Goal: Task Accomplishment & Management: Use online tool/utility

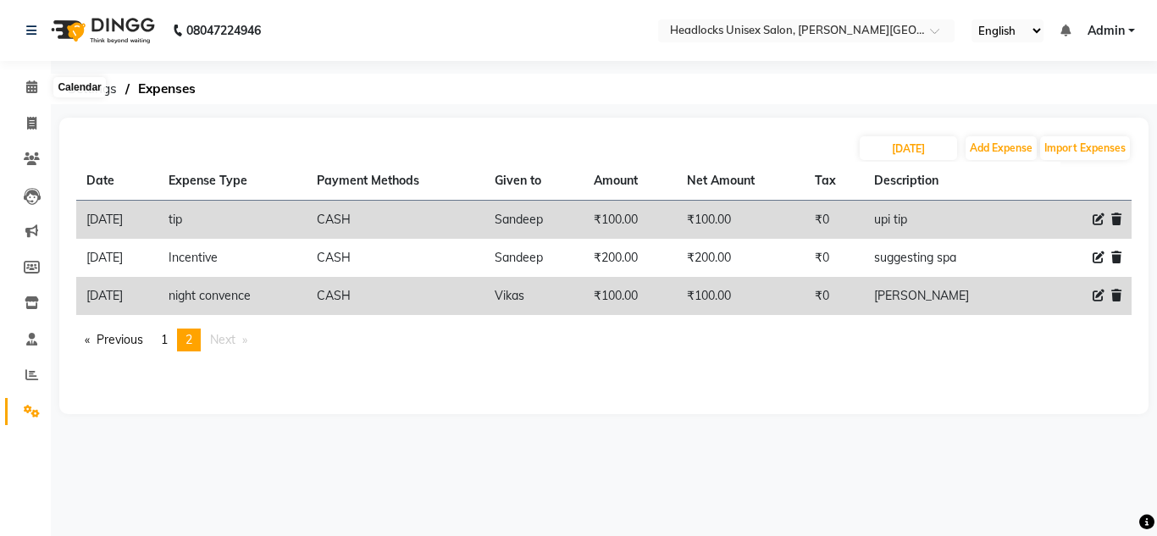
click at [26, 88] on icon at bounding box center [31, 86] width 11 height 13
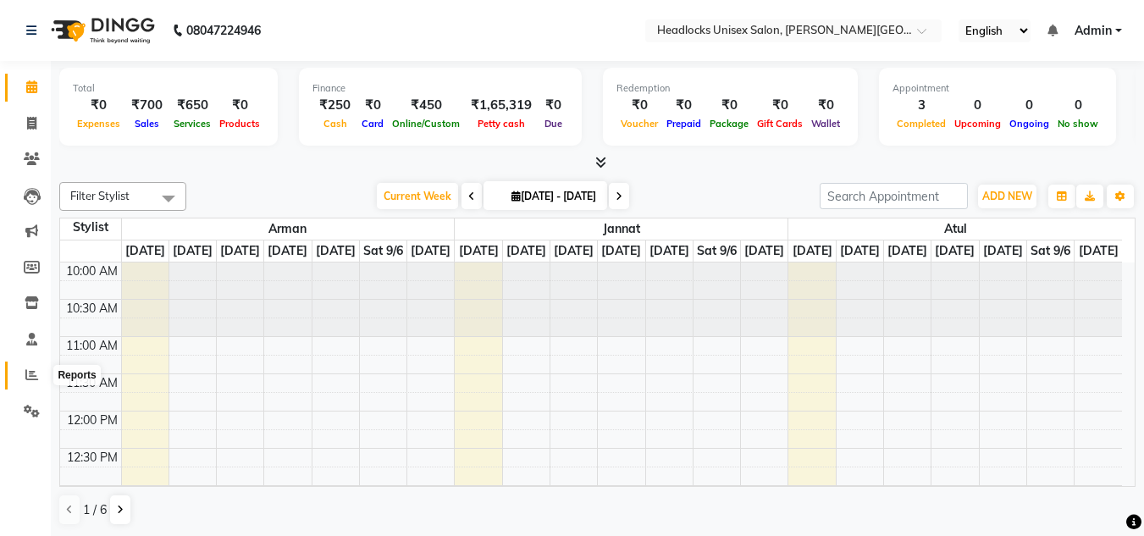
click at [27, 380] on icon at bounding box center [31, 374] width 13 height 13
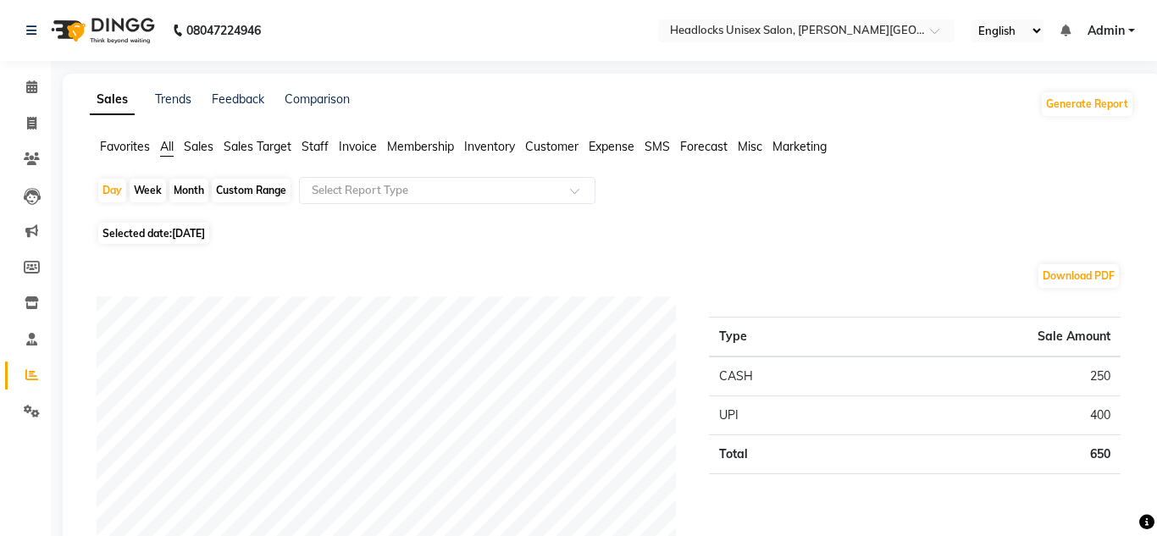
click at [195, 188] on div "Month" at bounding box center [188, 191] width 39 height 24
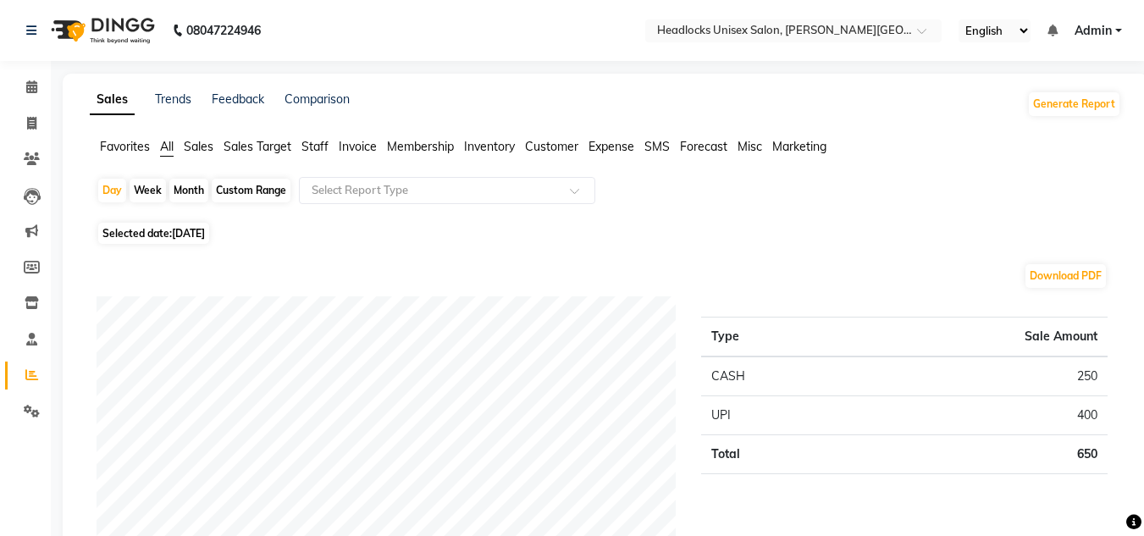
select select "9"
select select "2025"
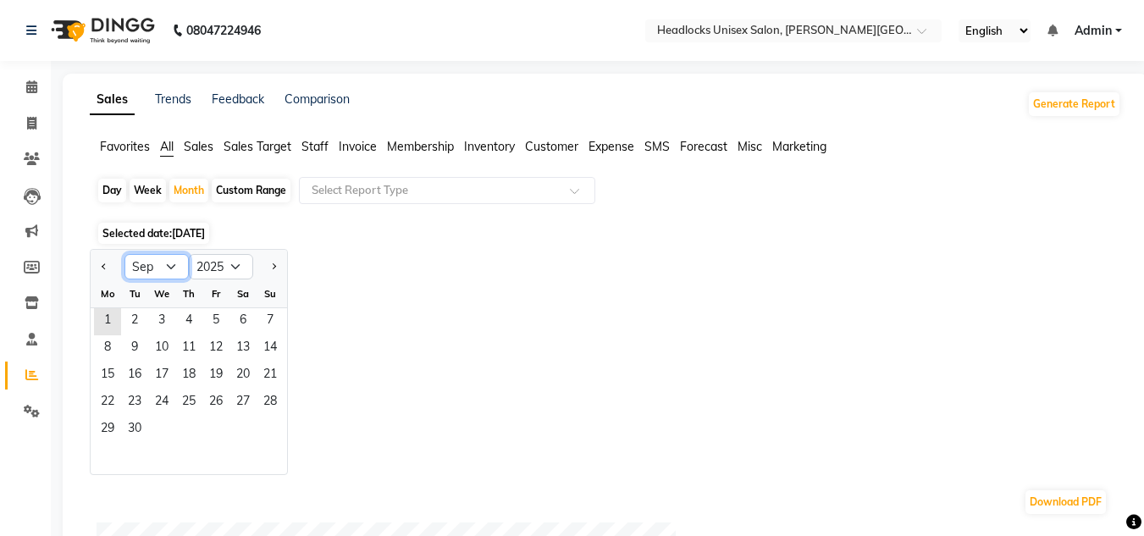
click at [171, 264] on select "Jan Feb Mar Apr May Jun [DATE] Aug Sep Oct Nov Dec" at bounding box center [156, 266] width 64 height 25
select select "8"
click at [124, 254] on select "Jan Feb Mar Apr May Jun [DATE] Aug Sep Oct Nov Dec" at bounding box center [156, 266] width 64 height 25
click at [218, 315] on span "1" at bounding box center [215, 321] width 27 height 27
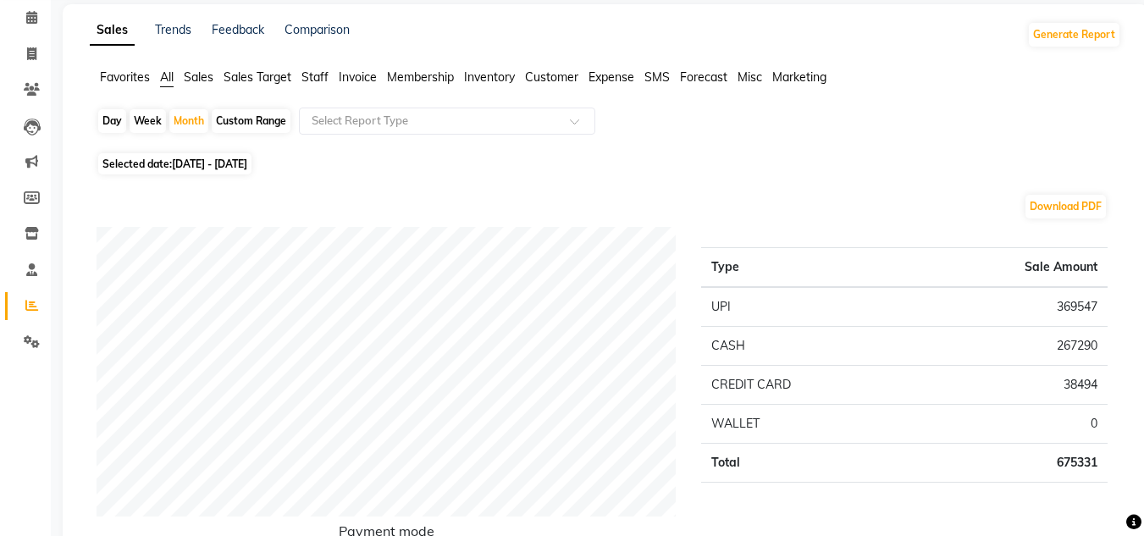
scroll to position [68, 0]
click at [312, 73] on span "Staff" at bounding box center [314, 78] width 27 height 15
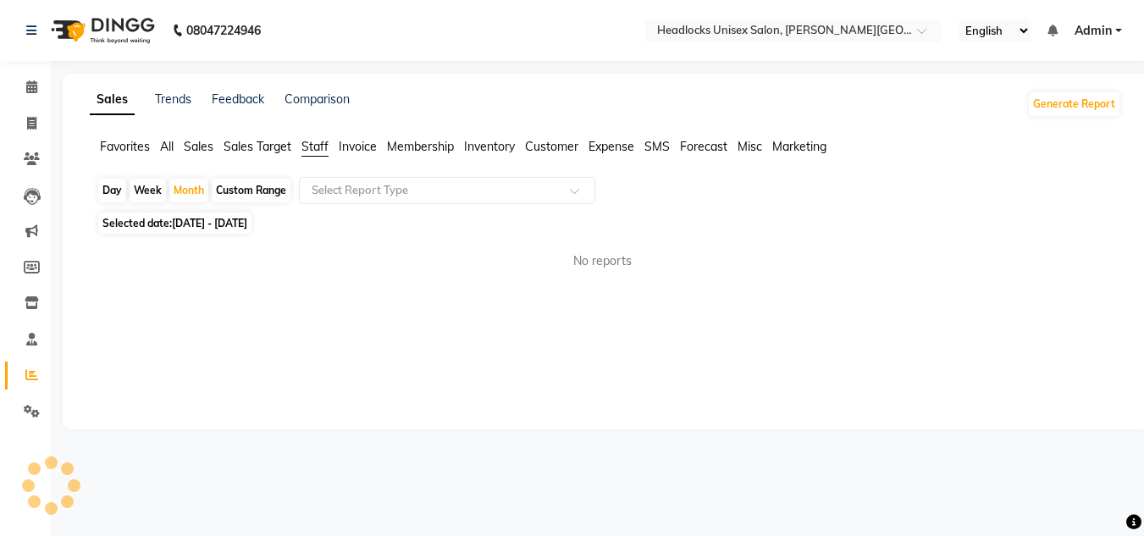
scroll to position [0, 0]
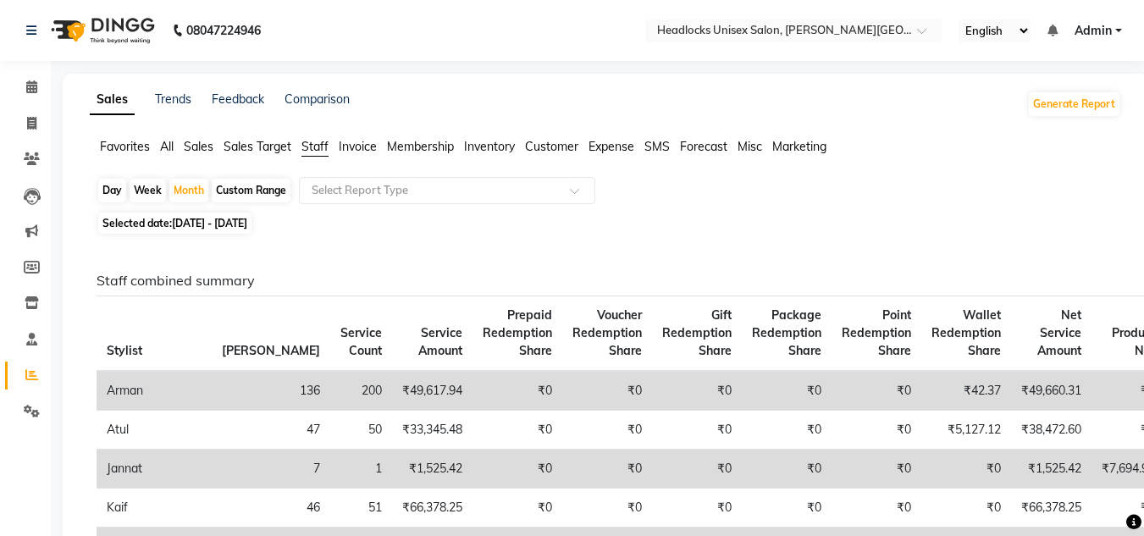
click at [29, 154] on icon at bounding box center [32, 158] width 16 height 13
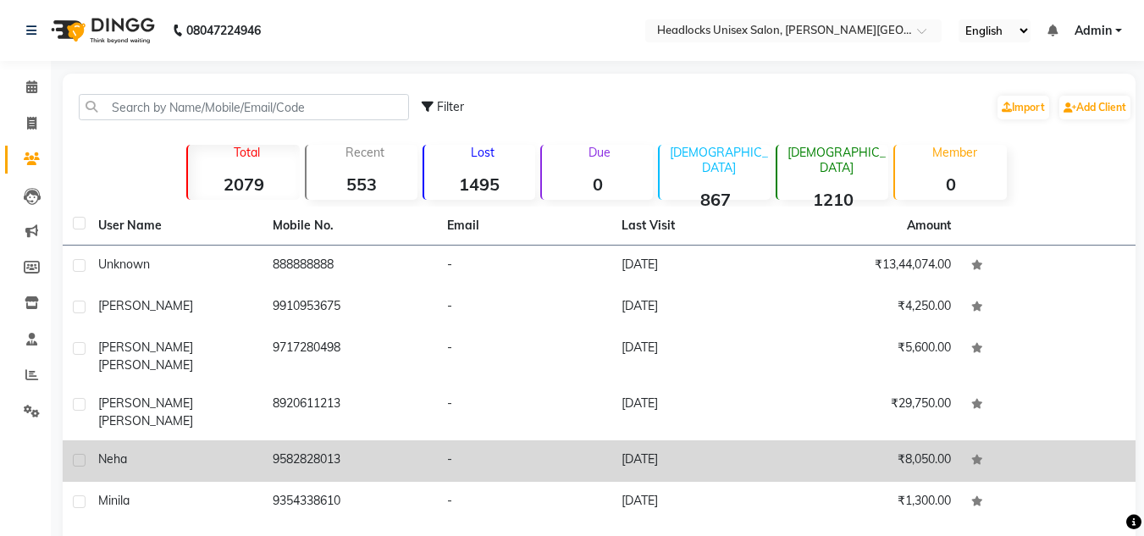
click at [356, 440] on td "9582828013" at bounding box center [350, 460] width 174 height 41
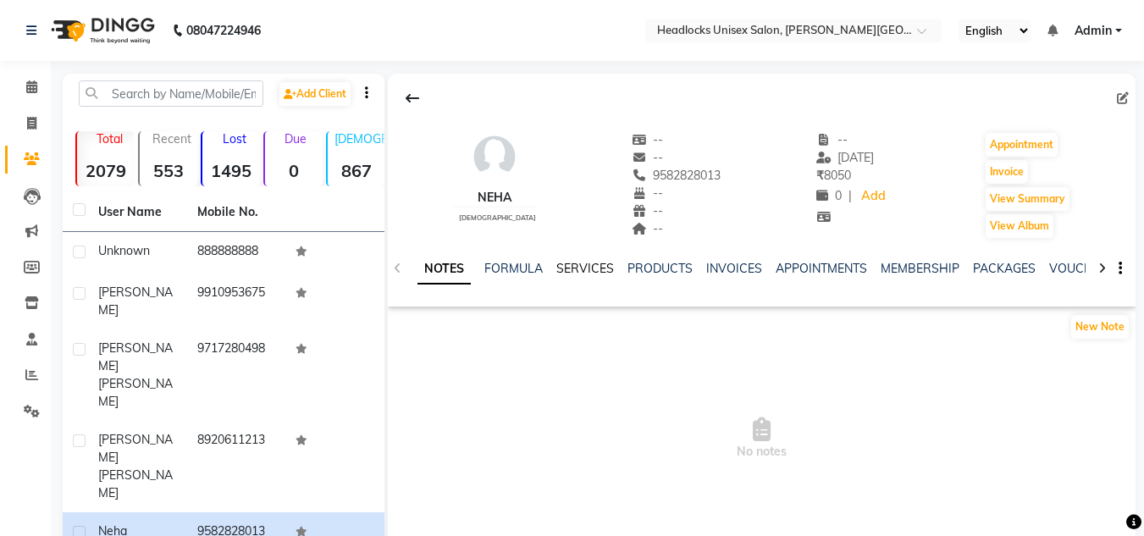
click at [588, 270] on link "SERVICES" at bounding box center [585, 268] width 58 height 15
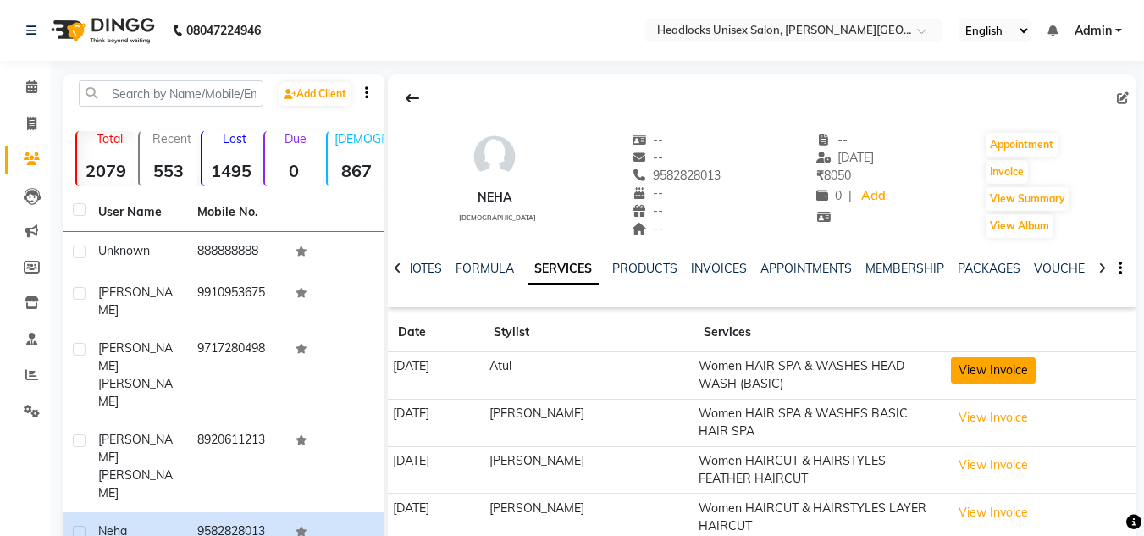
click at [995, 367] on button "View Invoice" at bounding box center [993, 370] width 85 height 26
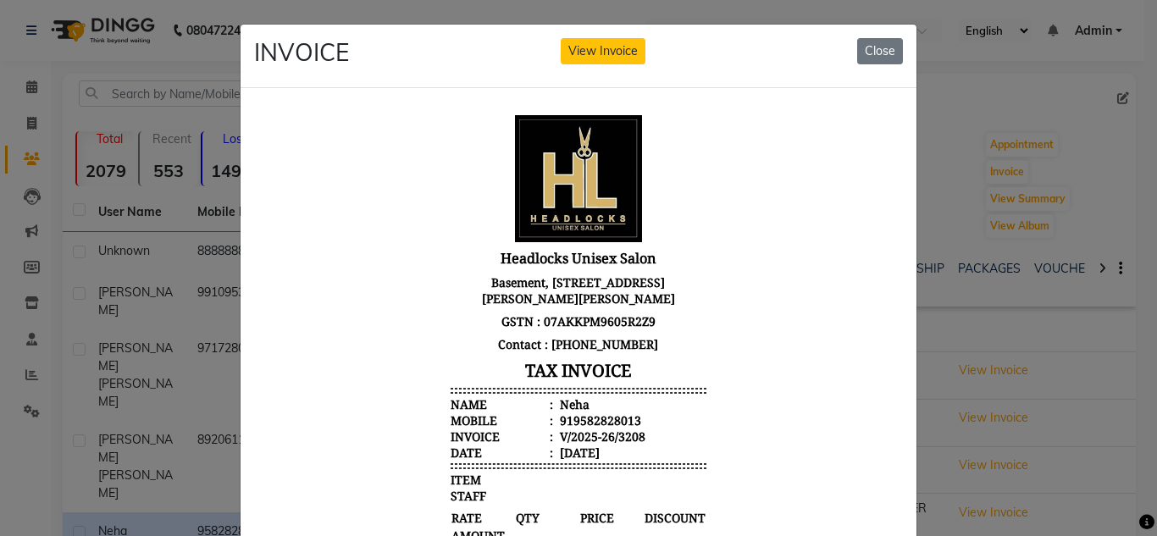
click at [899, 364] on div at bounding box center [578, 476] width 676 height 777
click at [871, 49] on button "Close" at bounding box center [880, 51] width 46 height 26
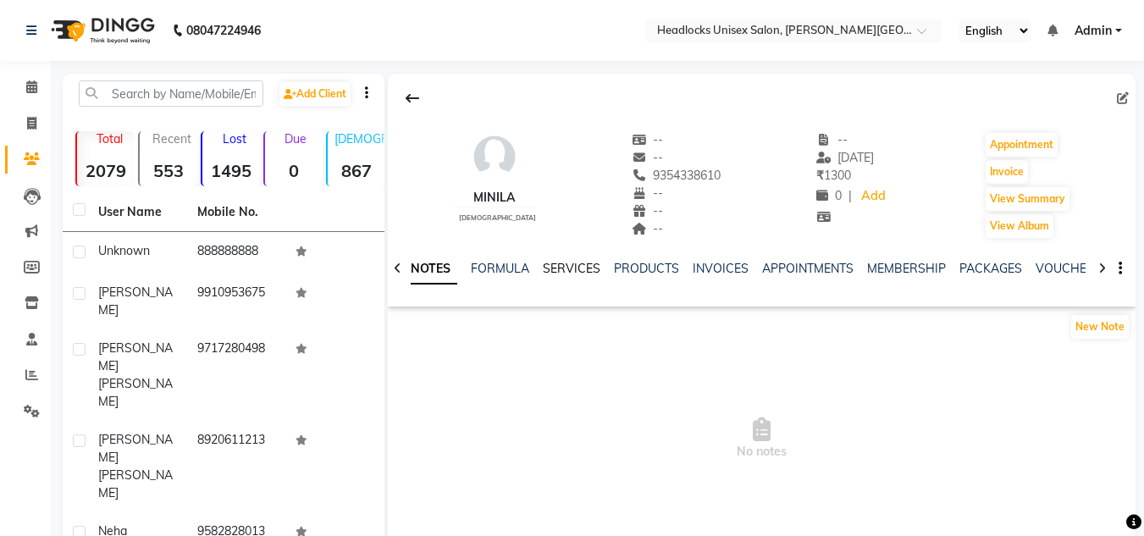
click at [562, 269] on link "SERVICES" at bounding box center [572, 268] width 58 height 15
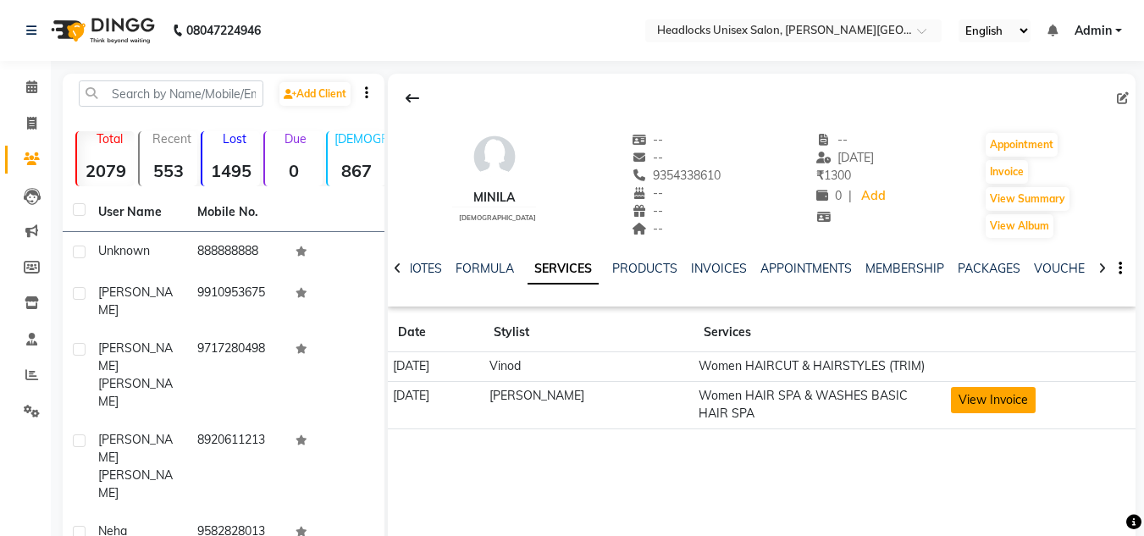
click at [985, 401] on button "View Invoice" at bounding box center [993, 400] width 85 height 26
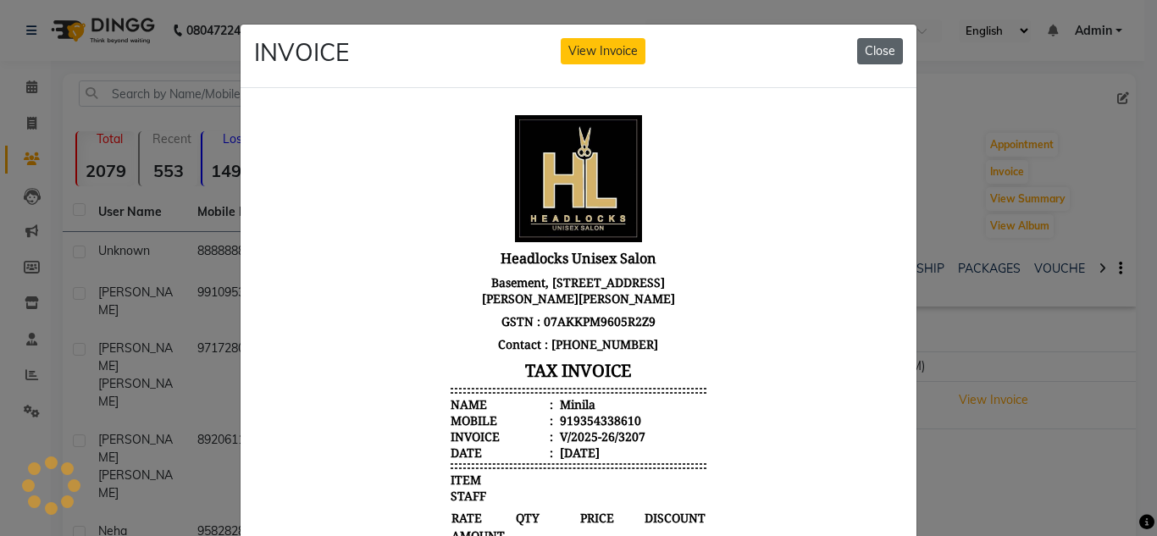
click at [871, 45] on button "Close" at bounding box center [880, 51] width 46 height 26
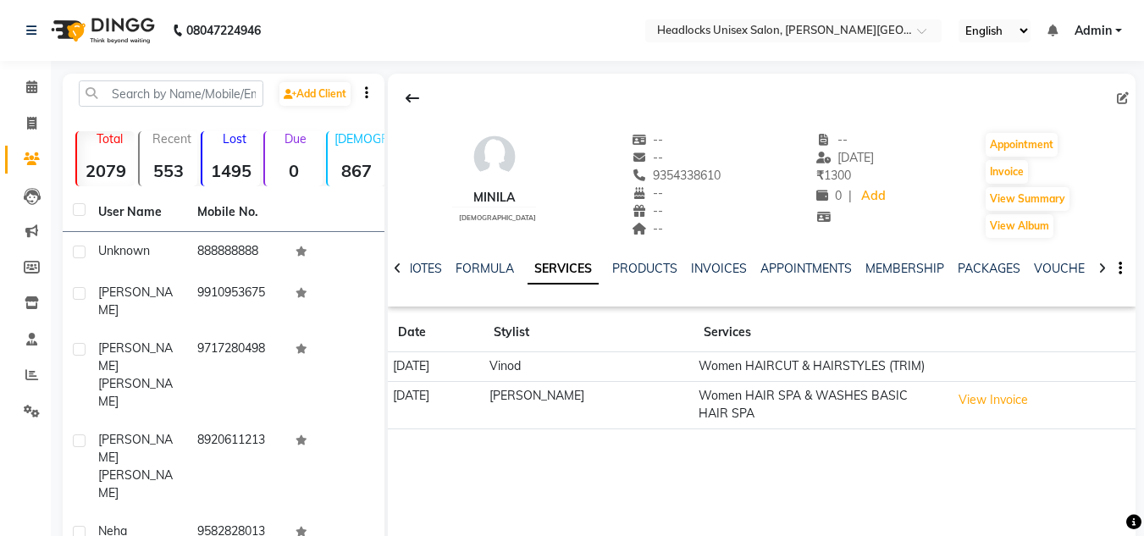
click at [47, 483] on div "Calendar Invoice Clients Leads Marketing Members Inventory Staff Reports Settin…" at bounding box center [114, 431] width 229 height 767
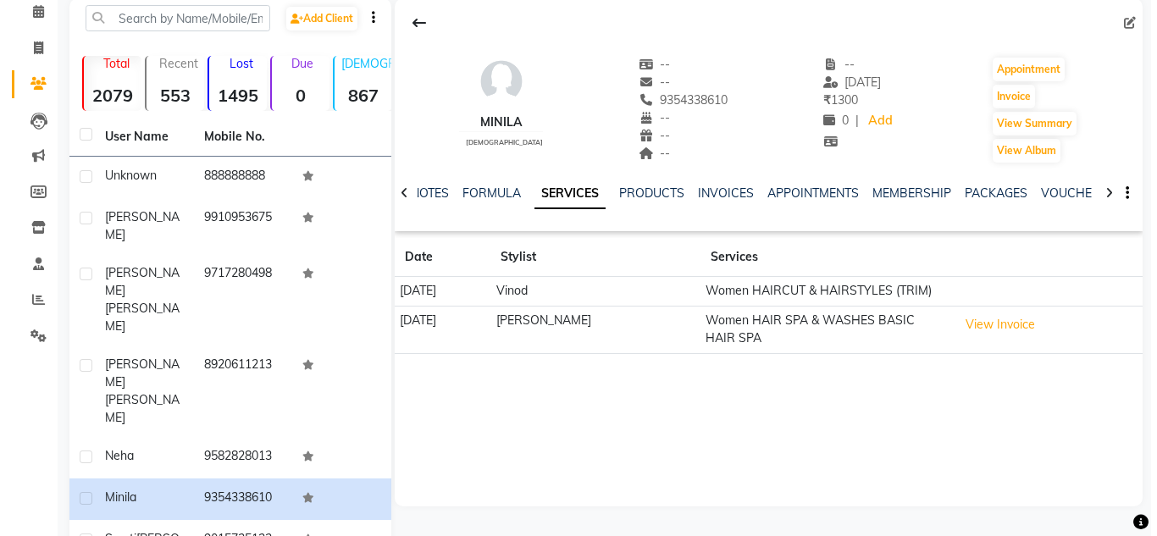
scroll to position [102, 0]
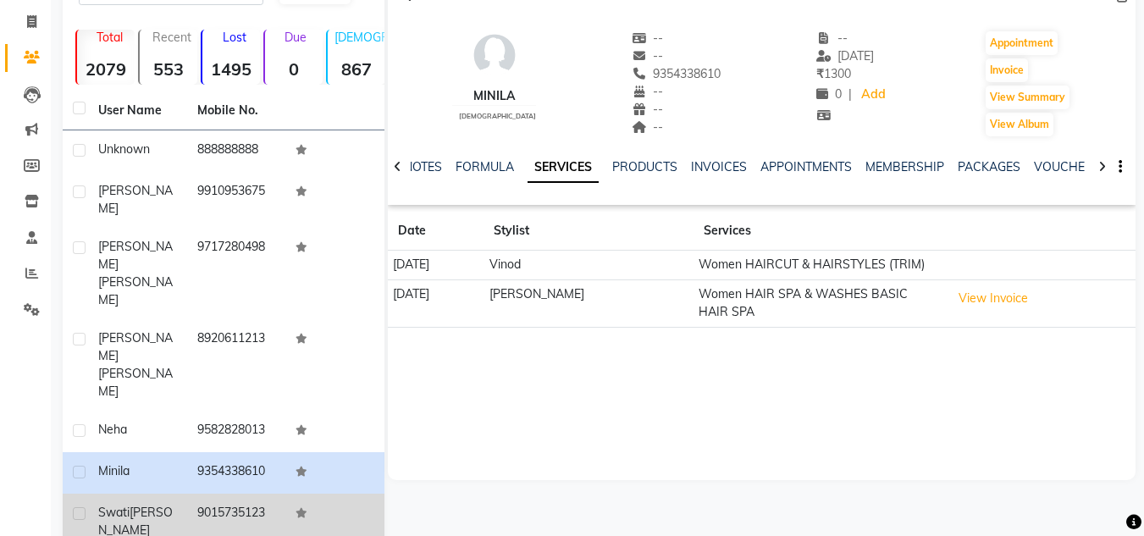
click at [134, 505] on span "[PERSON_NAME]" at bounding box center [135, 521] width 75 height 33
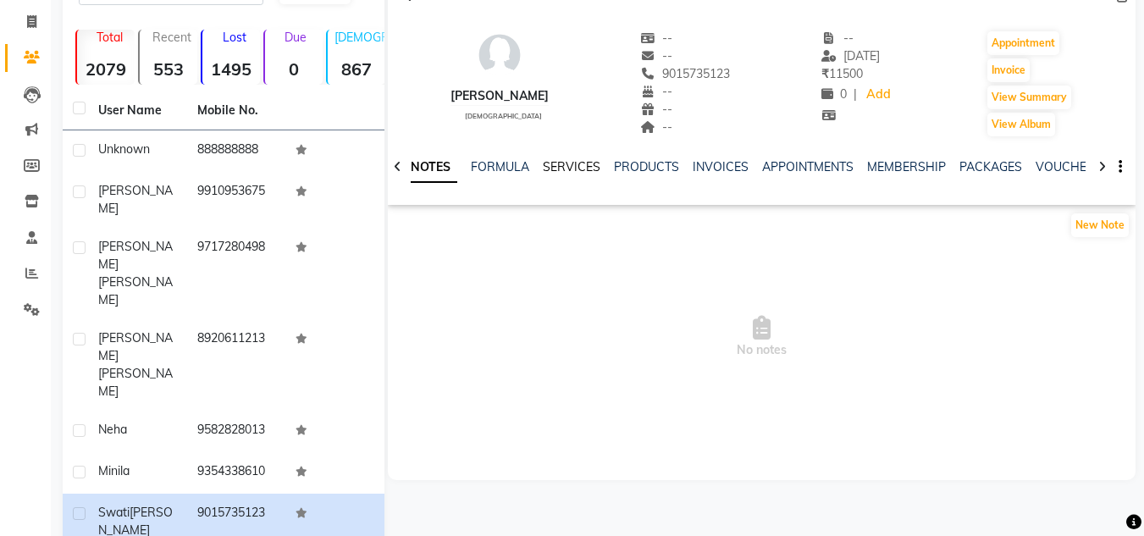
click at [564, 169] on link "SERVICES" at bounding box center [572, 166] width 58 height 15
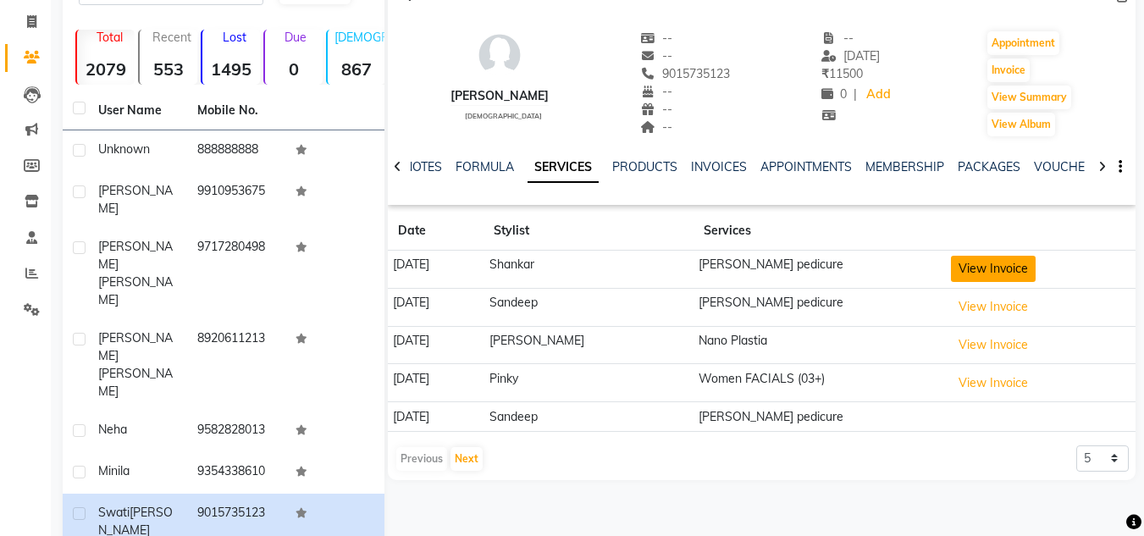
click at [1007, 270] on button "View Invoice" at bounding box center [993, 269] width 85 height 26
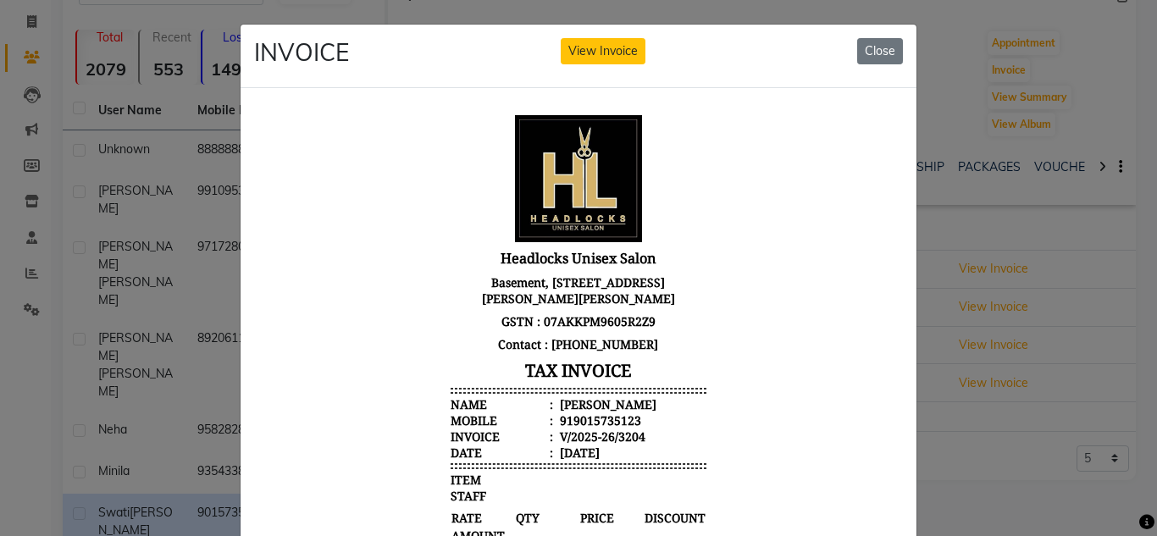
click at [901, 280] on div at bounding box center [578, 468] width 676 height 761
click at [859, 55] on button "Close" at bounding box center [880, 51] width 46 height 26
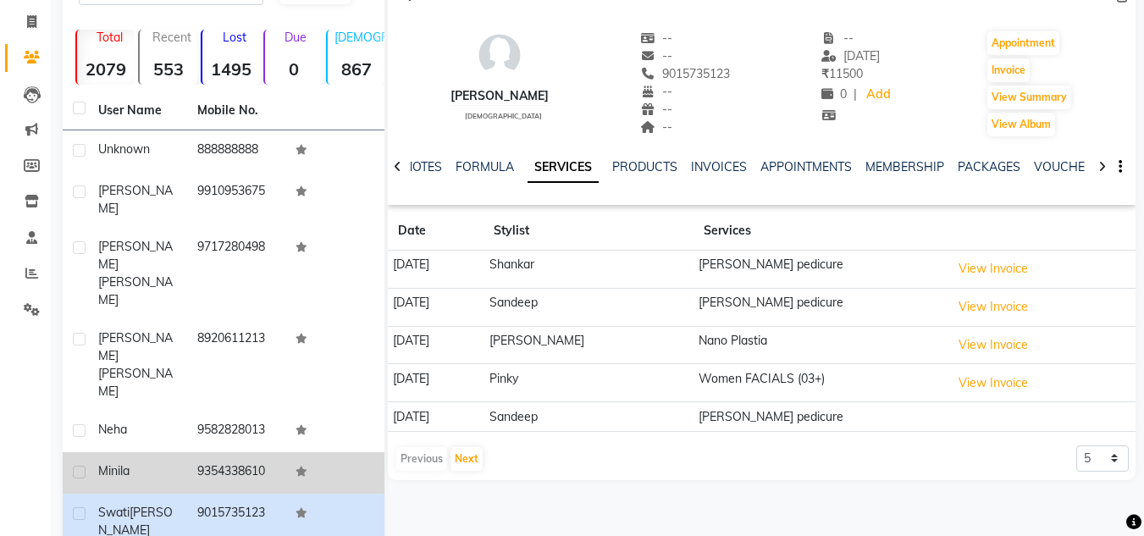
click at [177, 452] on td "Minila" at bounding box center [137, 472] width 99 height 41
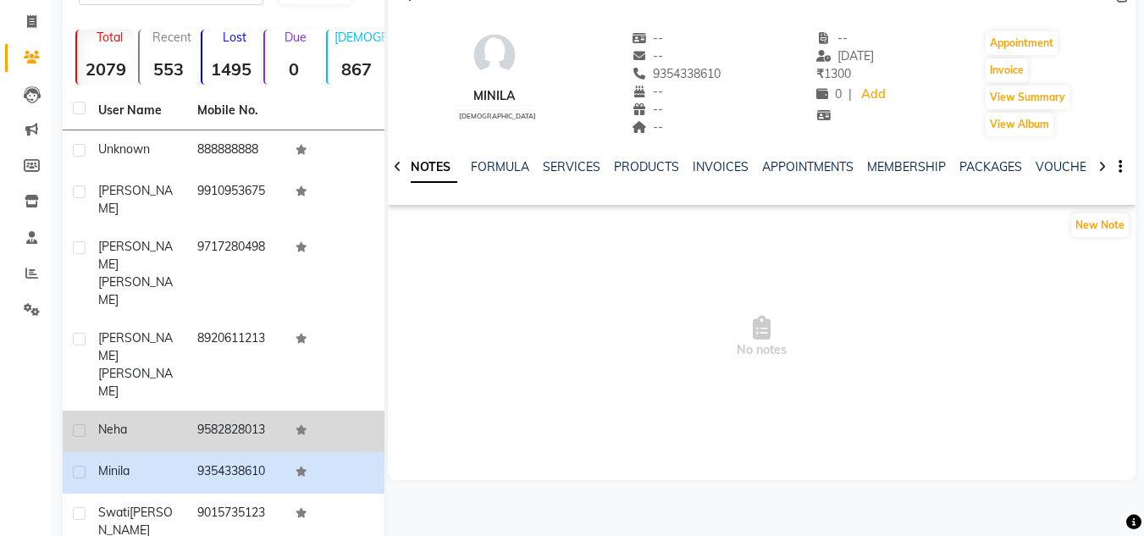
click at [157, 421] on div "Neha" at bounding box center [137, 430] width 79 height 18
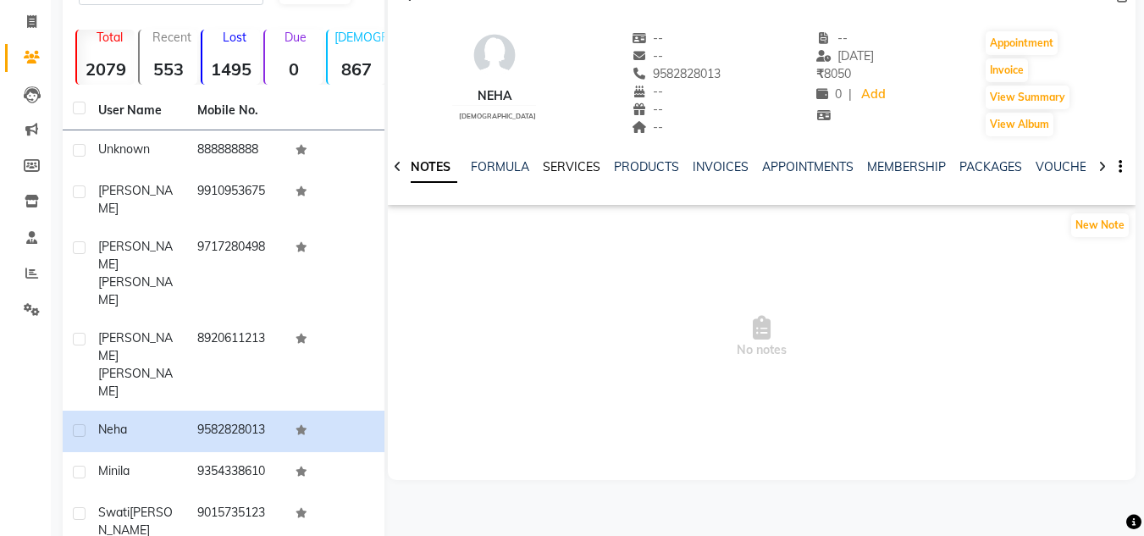
click at [578, 162] on link "SERVICES" at bounding box center [572, 166] width 58 height 15
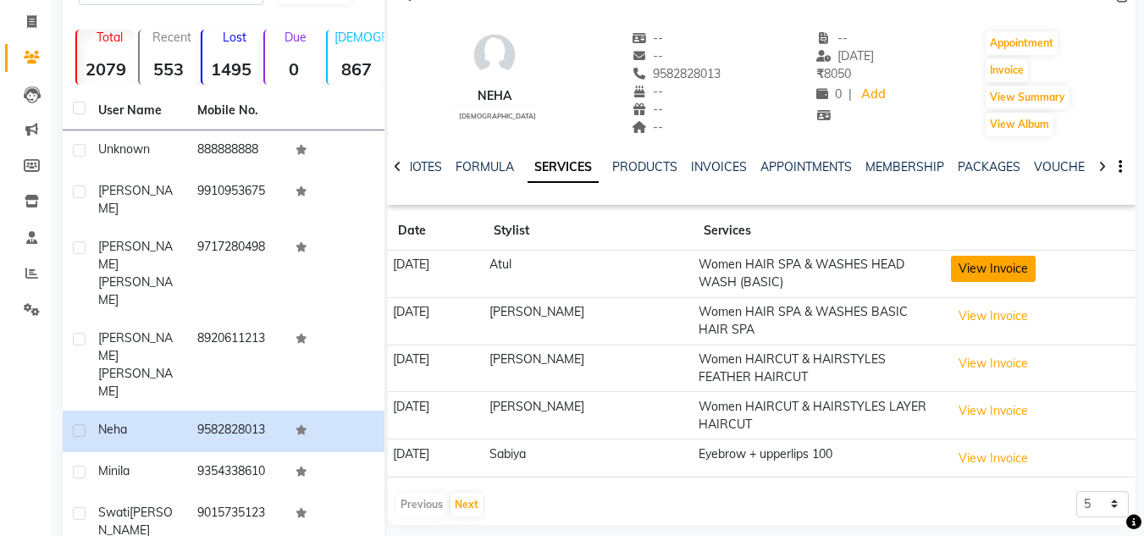
click at [987, 273] on button "View Invoice" at bounding box center [993, 269] width 85 height 26
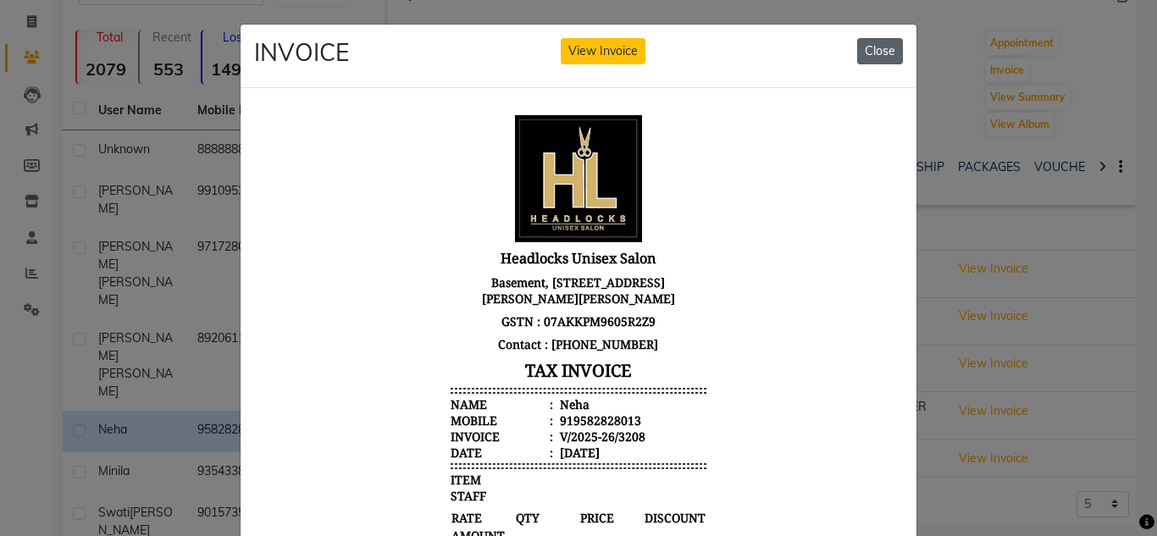
click at [882, 49] on button "Close" at bounding box center [880, 51] width 46 height 26
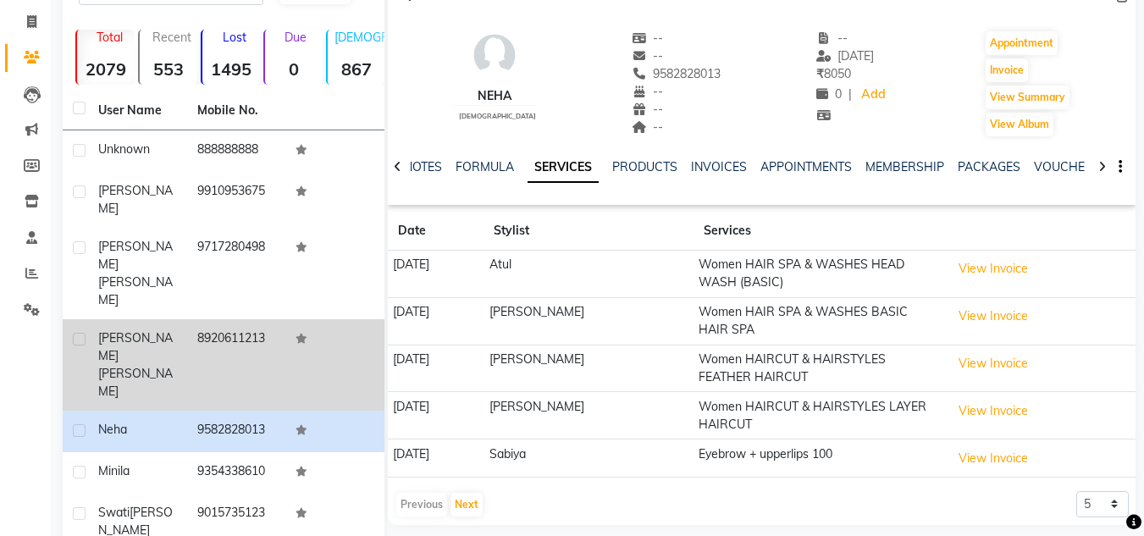
click at [174, 329] on div "[PERSON_NAME]" at bounding box center [137, 364] width 79 height 71
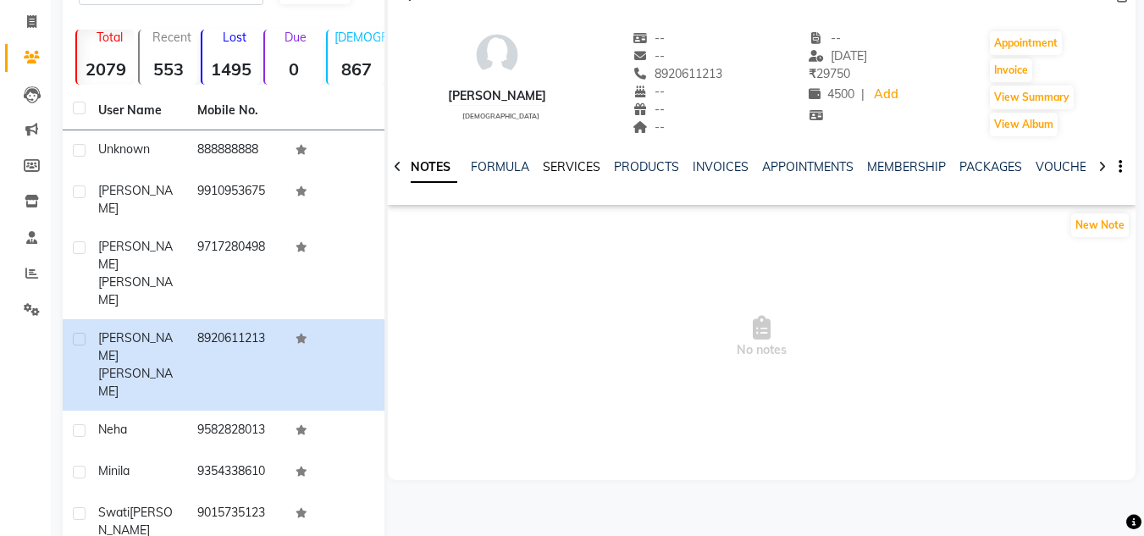
click at [571, 163] on link "SERVICES" at bounding box center [572, 166] width 58 height 15
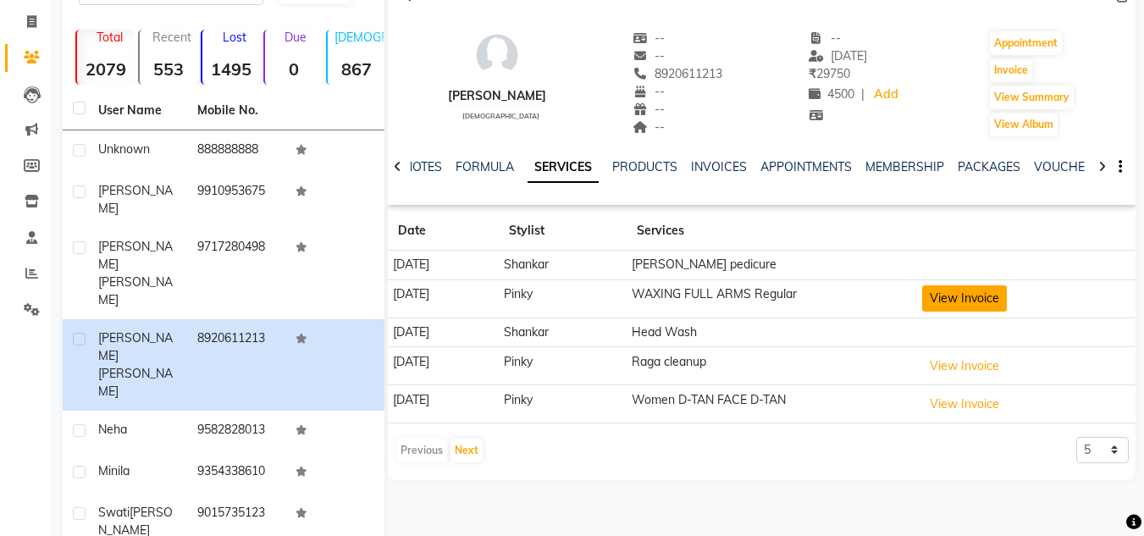
click at [992, 301] on button "View Invoice" at bounding box center [964, 298] width 85 height 26
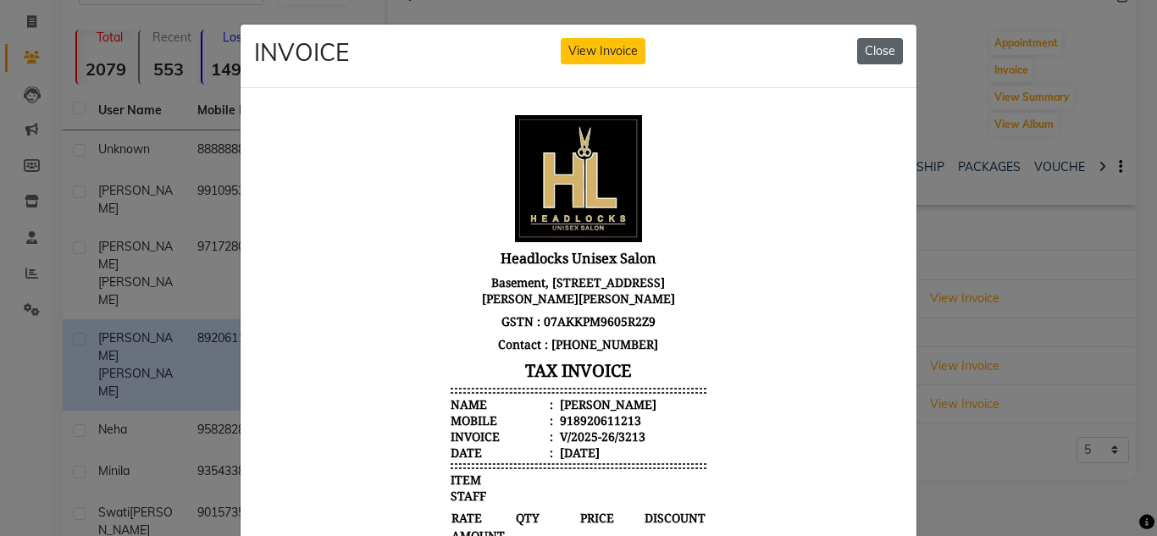
click at [882, 44] on button "Close" at bounding box center [880, 51] width 46 height 26
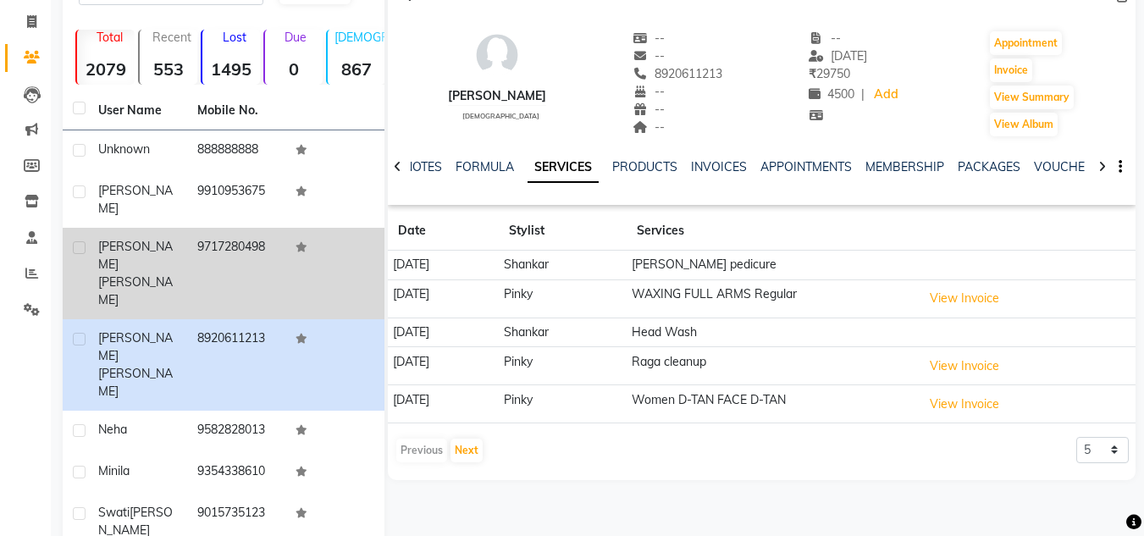
click at [111, 274] on span "[PERSON_NAME]" at bounding box center [135, 290] width 75 height 33
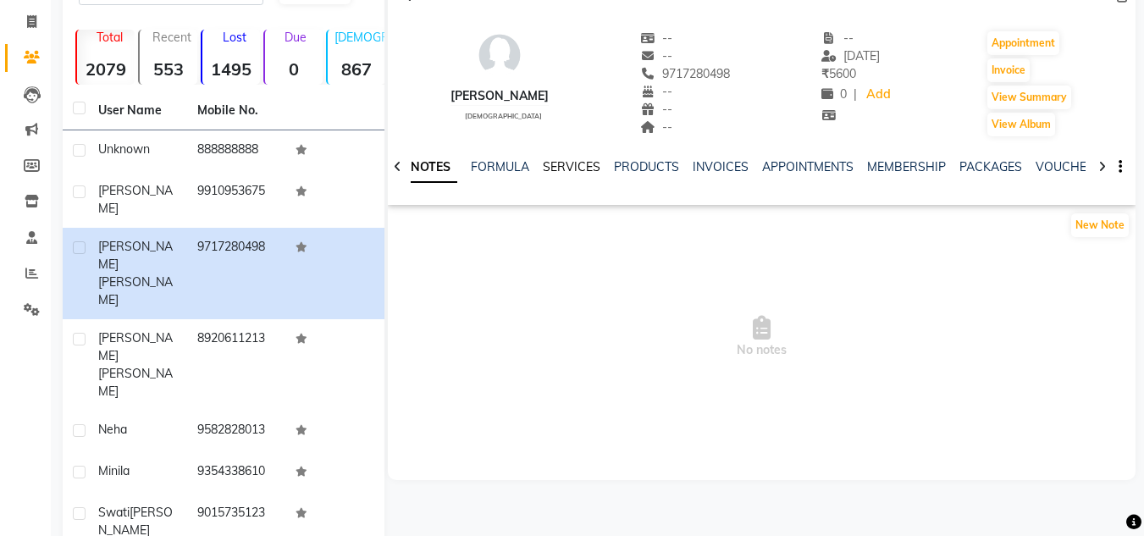
click at [563, 169] on link "SERVICES" at bounding box center [572, 166] width 58 height 15
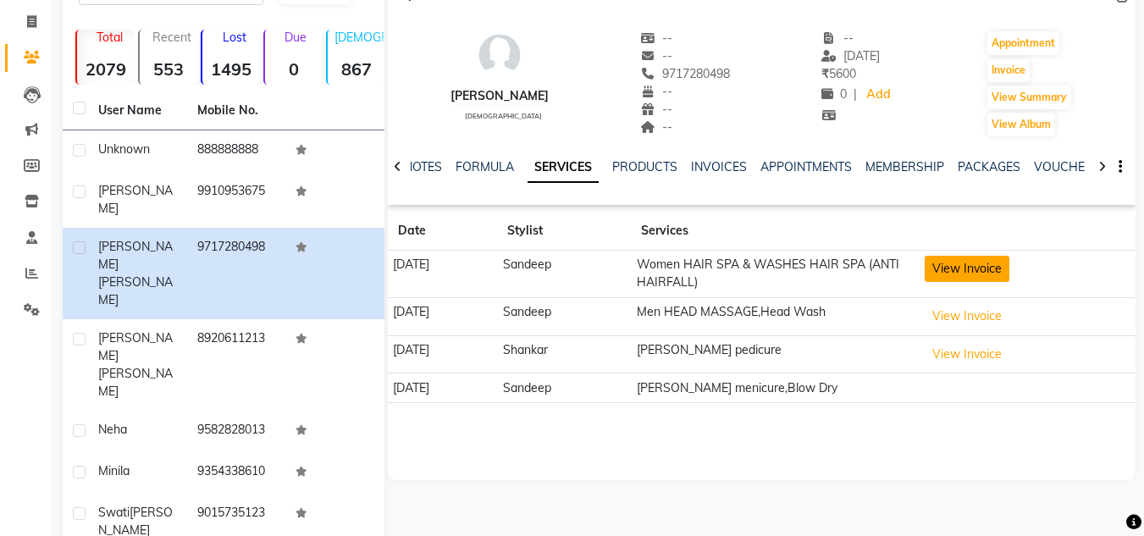
click at [992, 266] on button "View Invoice" at bounding box center [967, 269] width 85 height 26
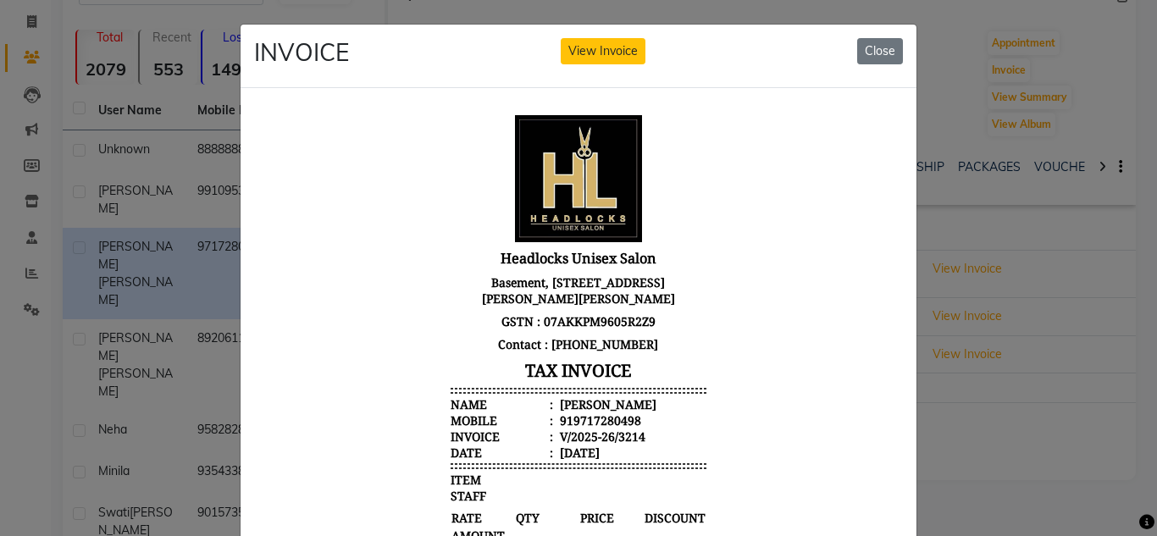
click at [899, 250] on div at bounding box center [578, 476] width 676 height 777
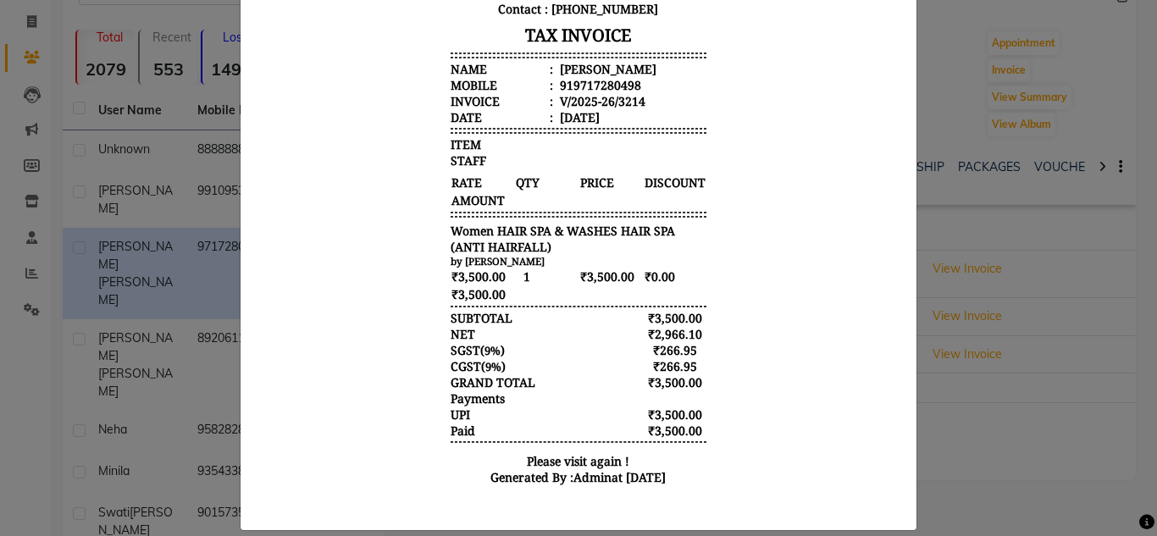
scroll to position [339, 0]
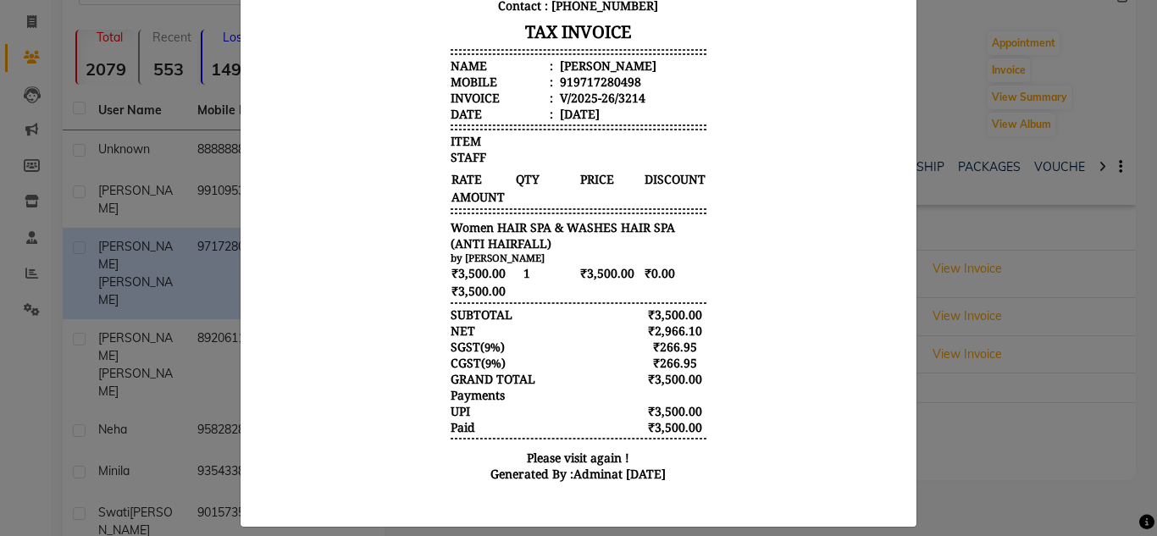
drag, startPoint x: 899, startPoint y: 250, endPoint x: 891, endPoint y: 244, distance: 10.3
click at [891, 244] on div at bounding box center [578, 137] width 676 height 777
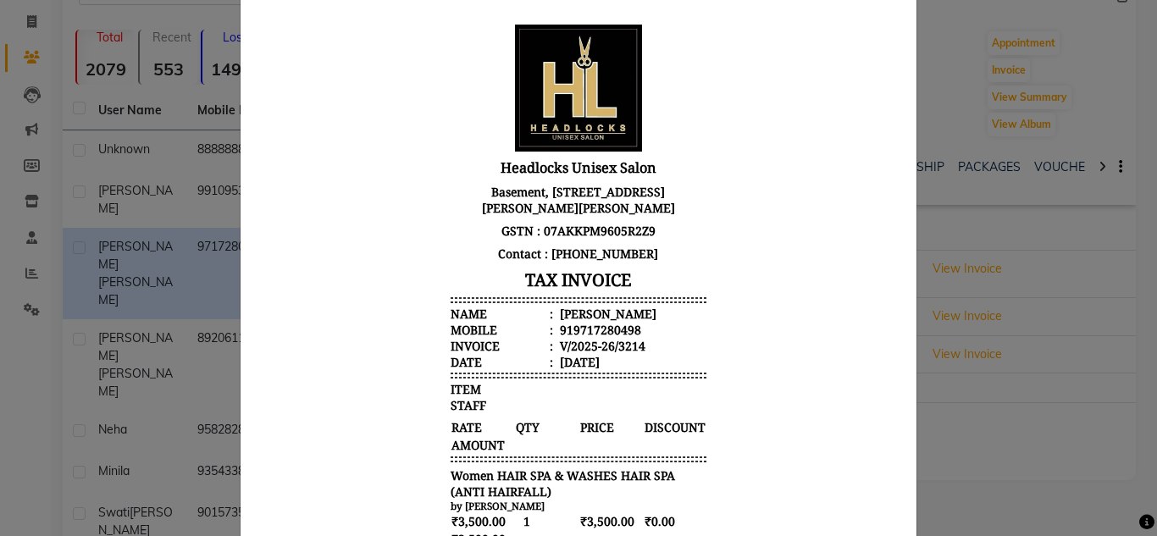
scroll to position [0, 0]
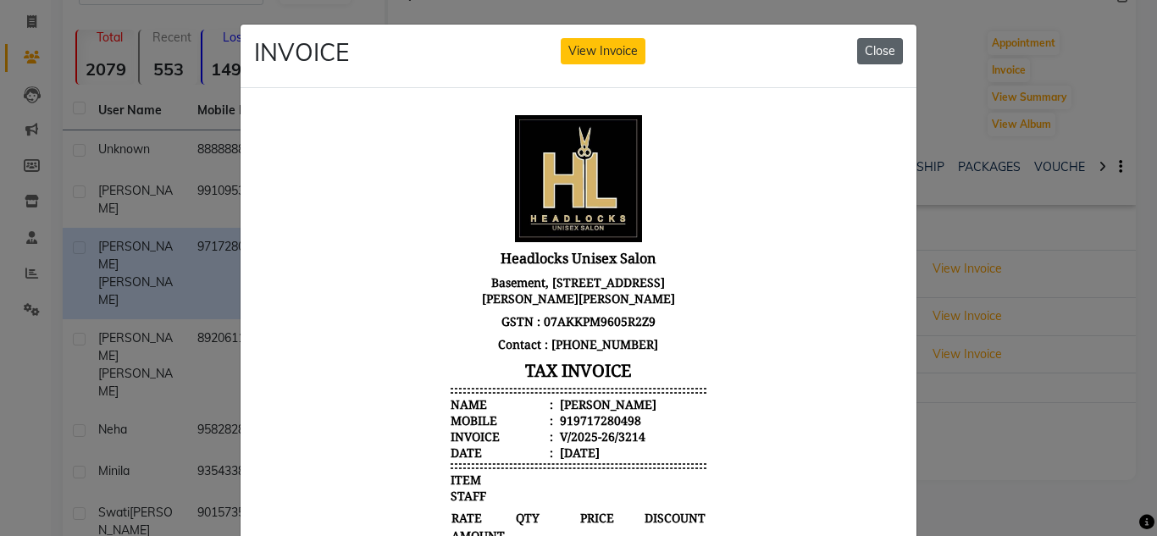
click at [872, 55] on button "Close" at bounding box center [880, 51] width 46 height 26
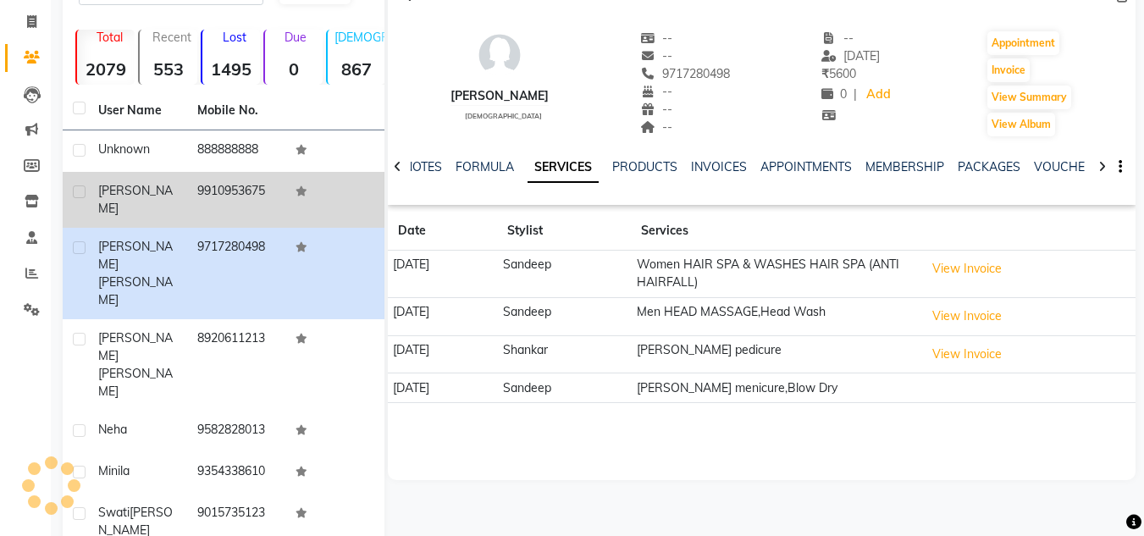
click at [157, 196] on div "[PERSON_NAME]" at bounding box center [137, 200] width 79 height 36
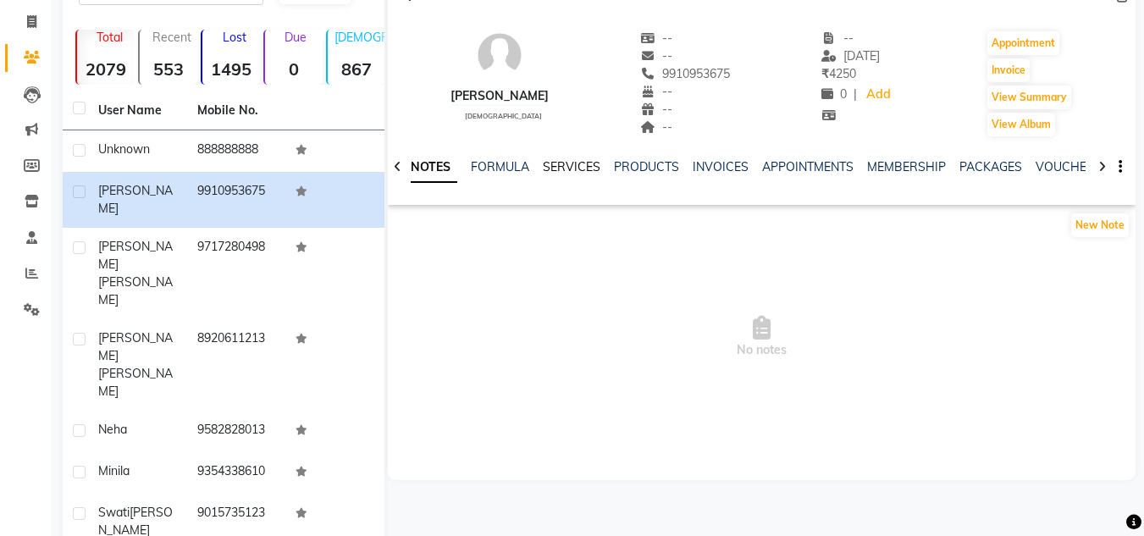
click at [557, 168] on link "SERVICES" at bounding box center [572, 166] width 58 height 15
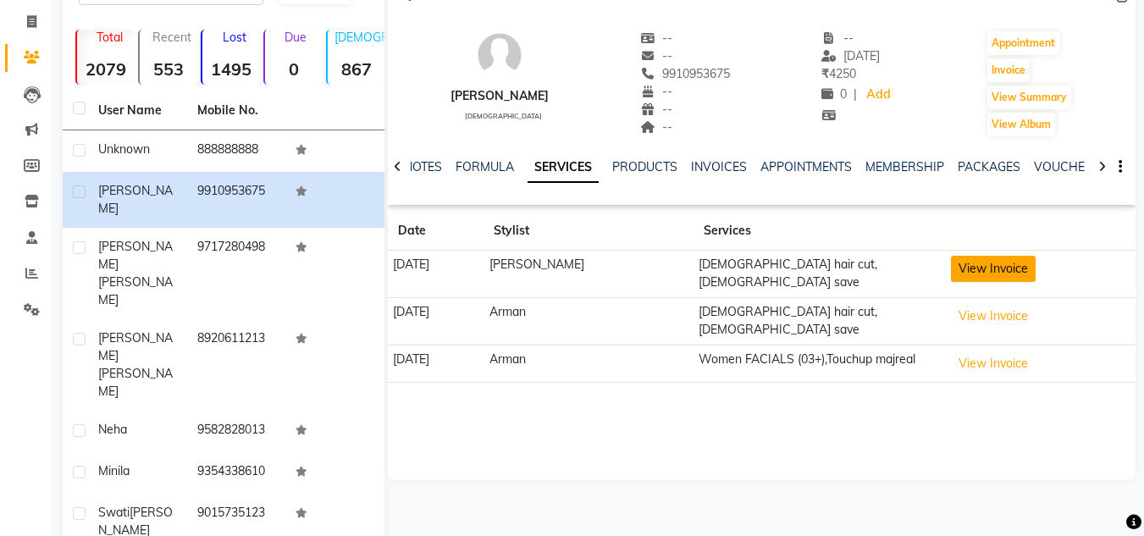
click at [987, 264] on button "View Invoice" at bounding box center [993, 269] width 85 height 26
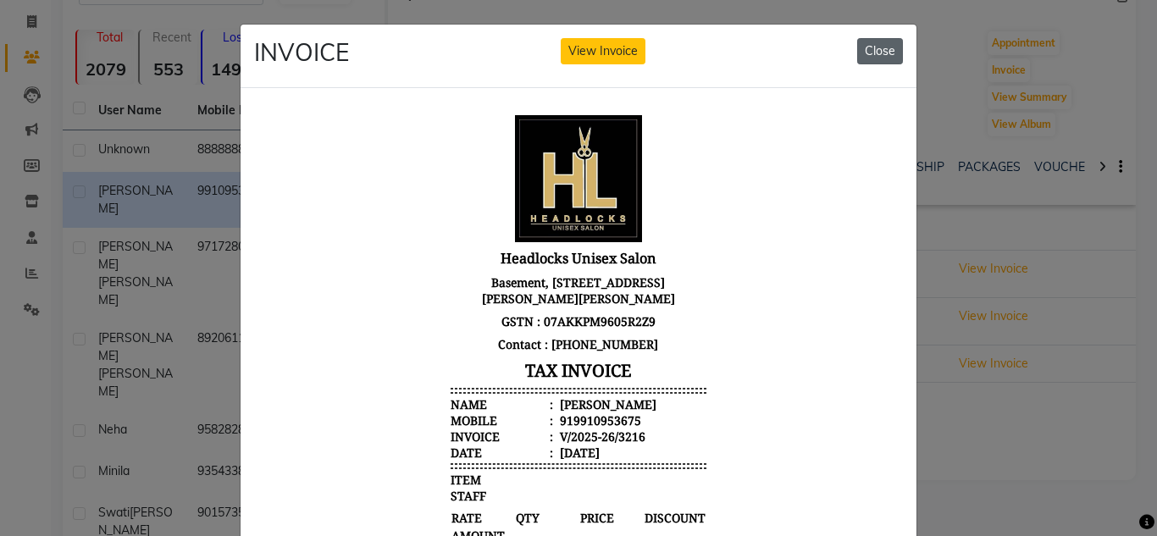
click at [877, 52] on button "Close" at bounding box center [880, 51] width 46 height 26
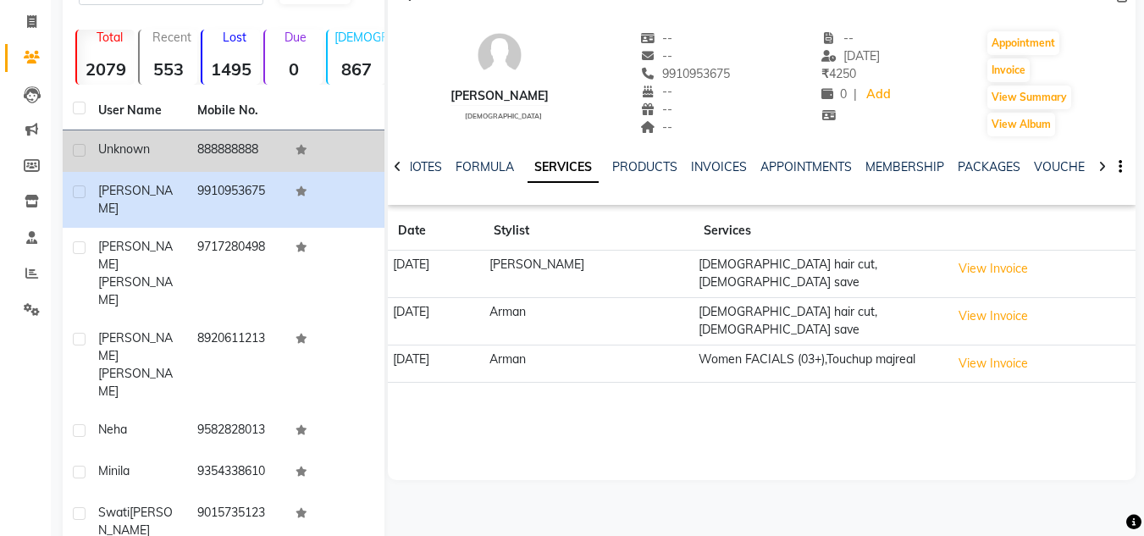
click at [227, 162] on td "888888888" at bounding box center [236, 150] width 99 height 41
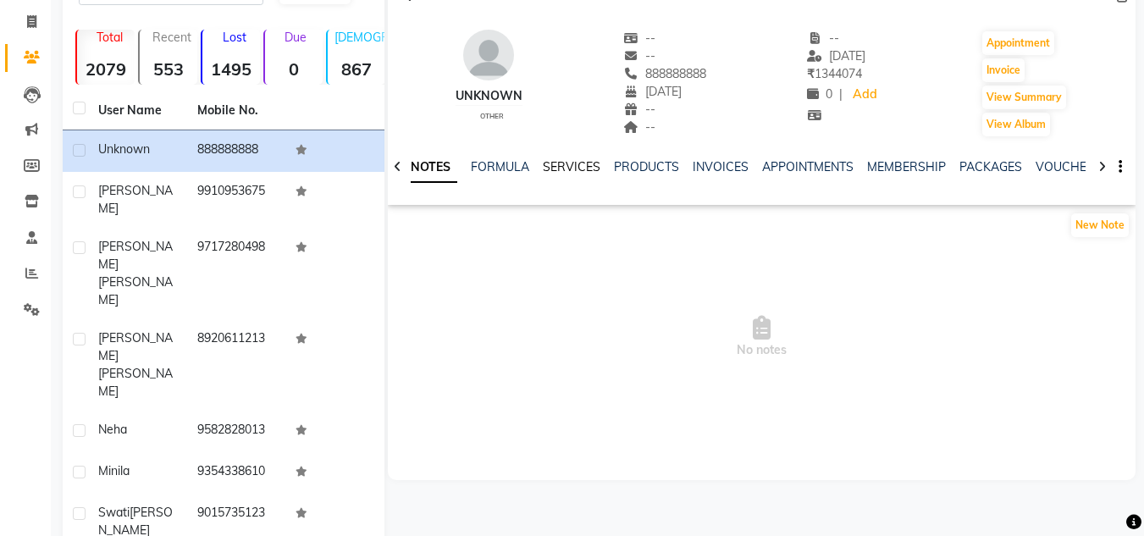
click at [572, 162] on link "SERVICES" at bounding box center [572, 166] width 58 height 15
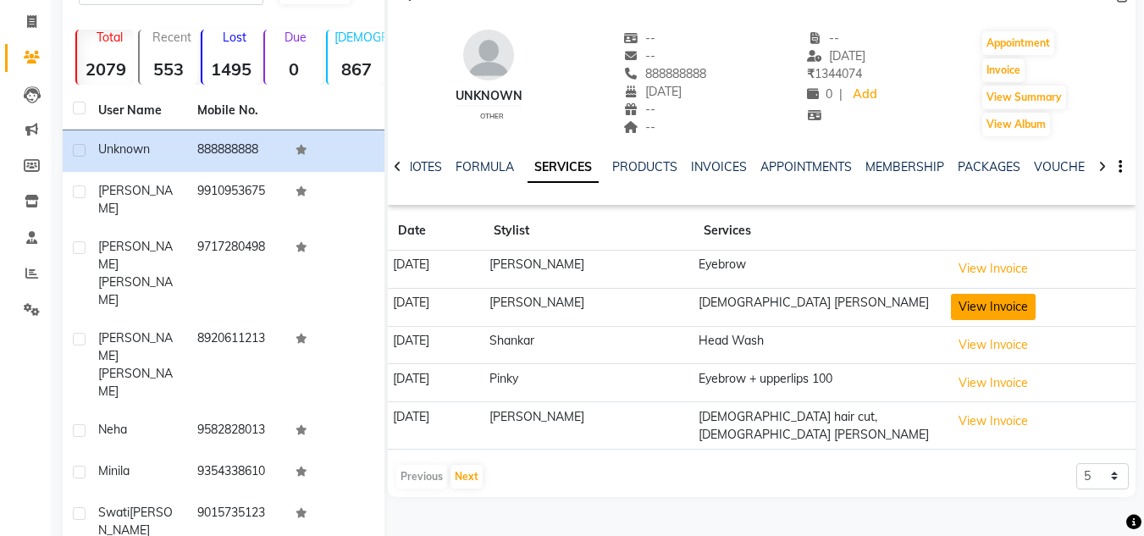
click at [979, 309] on button "View Invoice" at bounding box center [993, 307] width 85 height 26
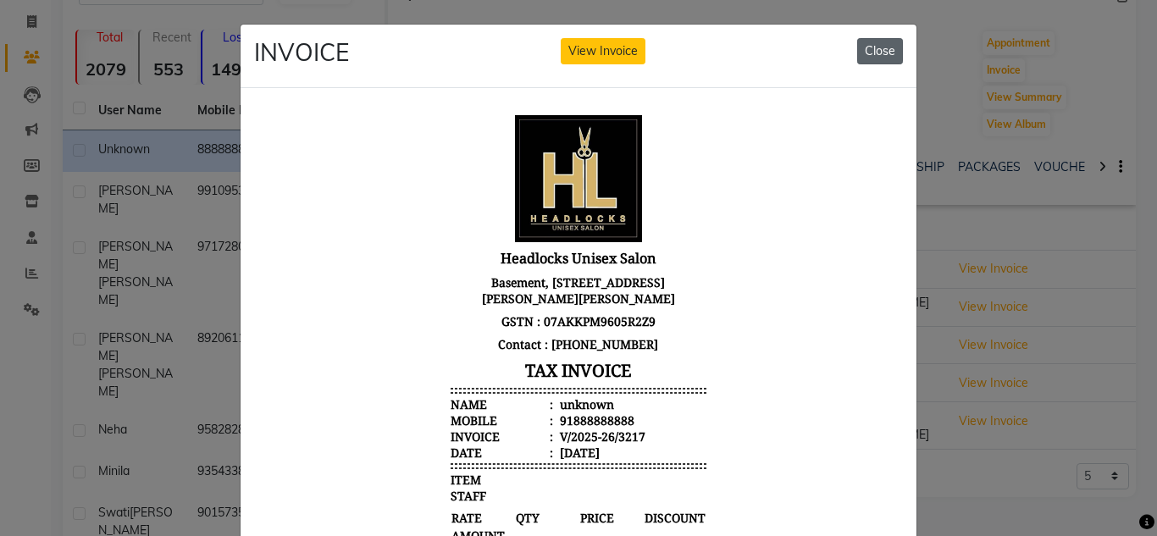
click at [865, 52] on button "Close" at bounding box center [880, 51] width 46 height 26
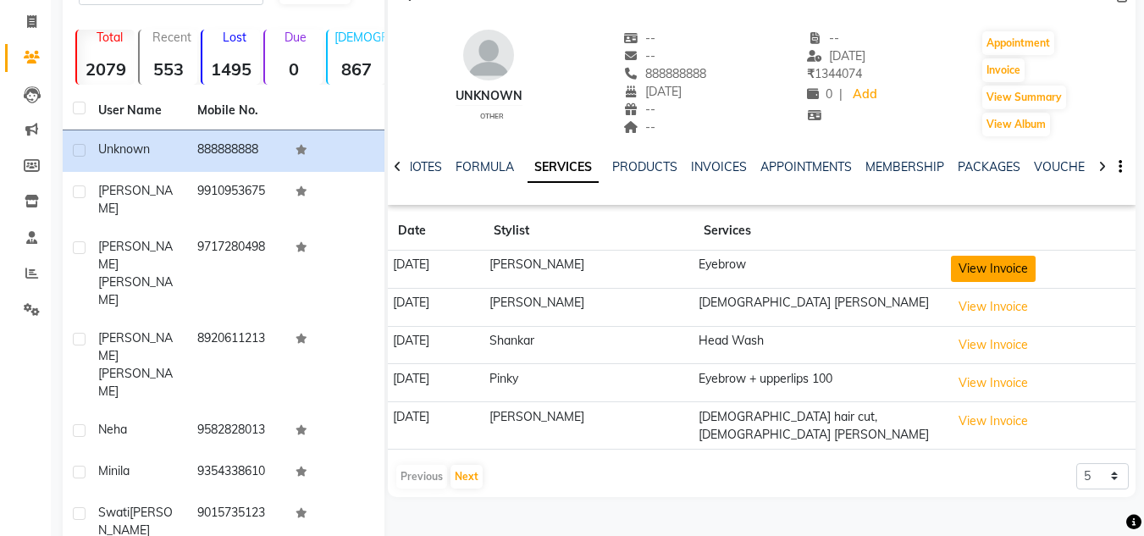
click at [989, 265] on button "View Invoice" at bounding box center [993, 269] width 85 height 26
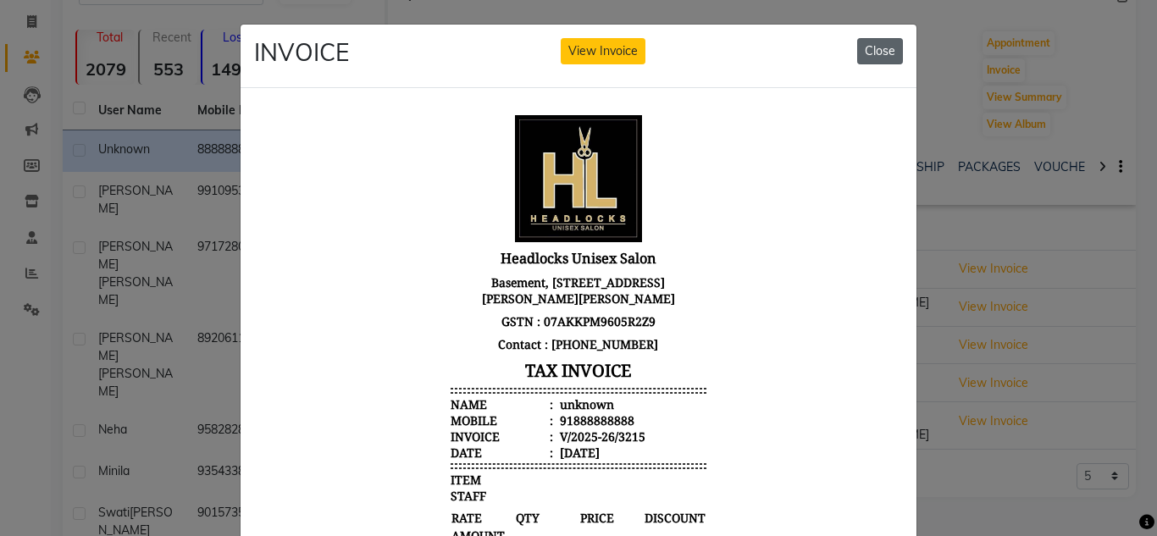
click at [877, 46] on button "Close" at bounding box center [880, 51] width 46 height 26
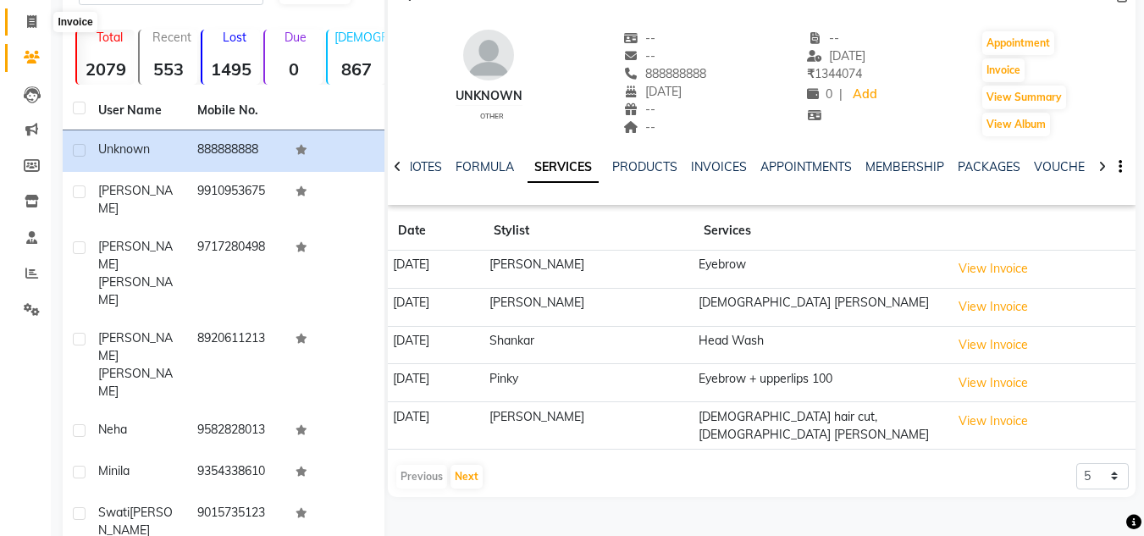
click at [30, 29] on span at bounding box center [32, 22] width 30 height 19
select select "service"
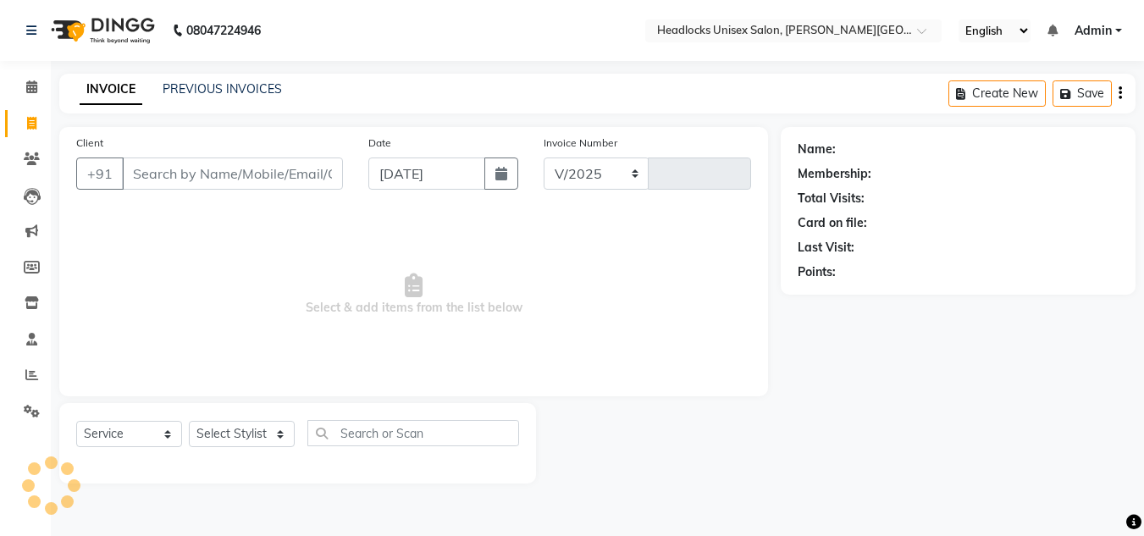
select select "6850"
type input "3218"
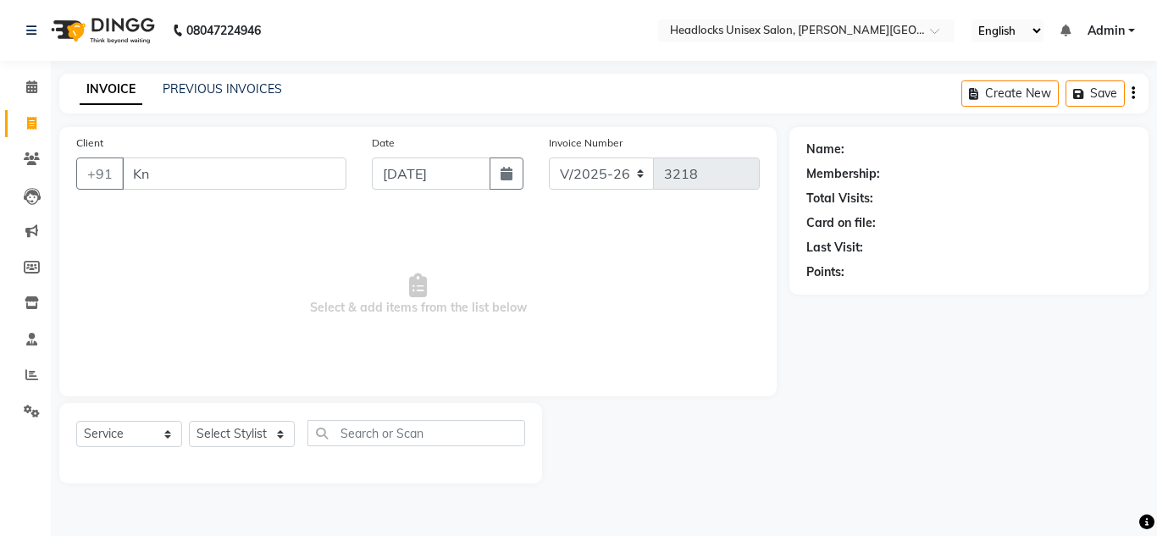
type input "K"
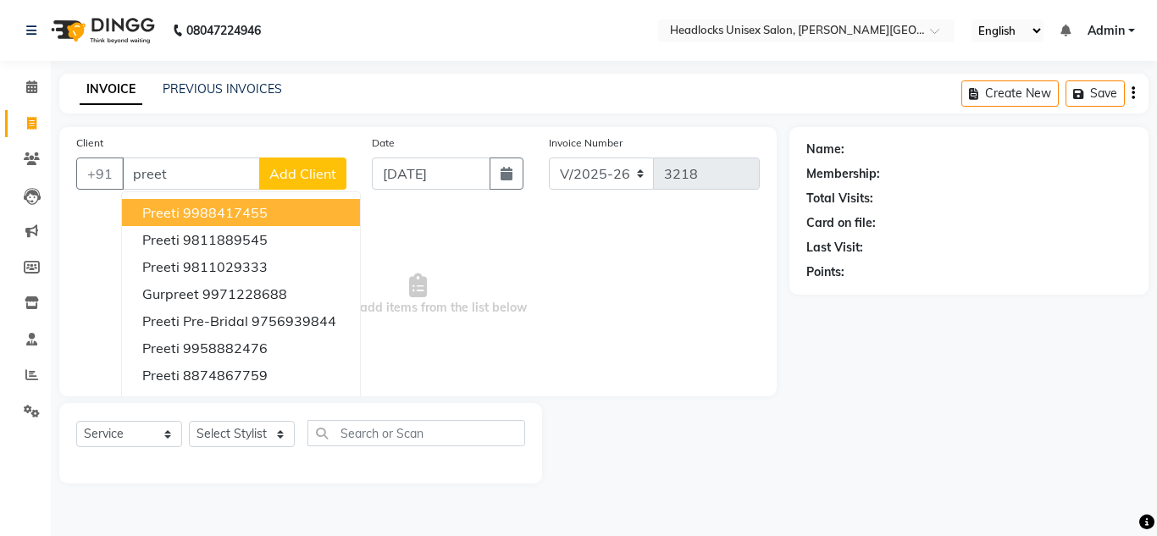
click at [203, 207] on ngb-highlight "9988417455" at bounding box center [225, 212] width 85 height 17
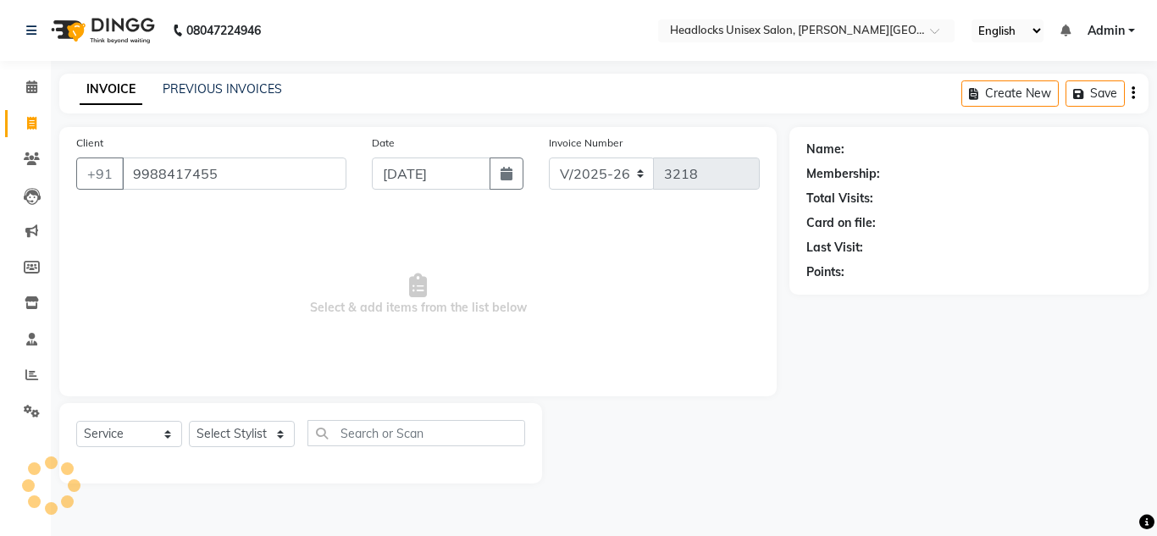
type input "9988417455"
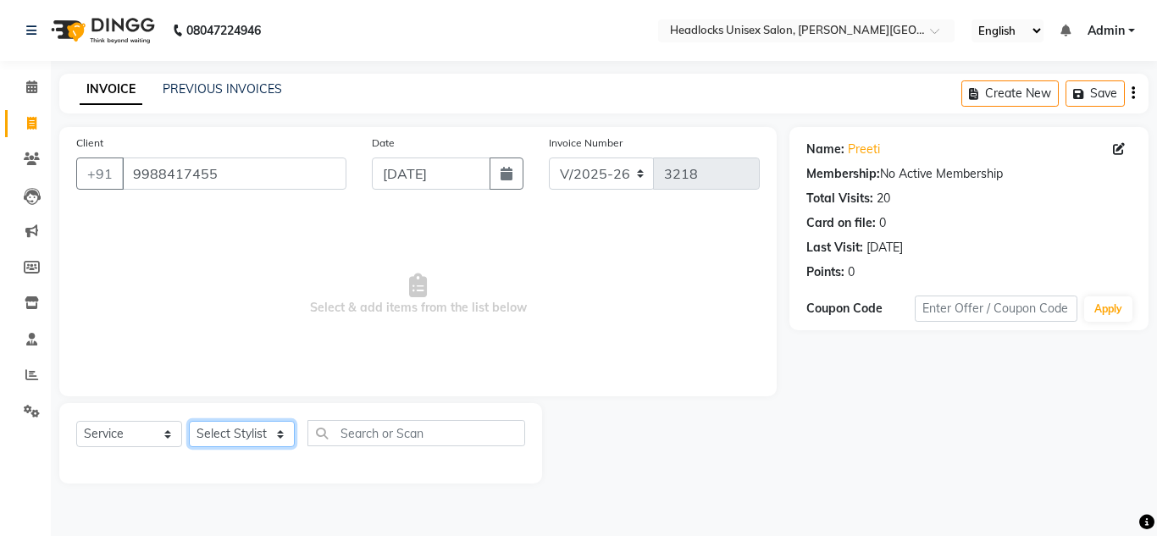
click at [230, 430] on select "Select Stylist [PERSON_NAME] Jannat Kaif [DATE] [PERSON_NAME] [PERSON_NAME] [PE…" at bounding box center [242, 434] width 106 height 26
select select "84322"
click at [189, 421] on select "Select Stylist [PERSON_NAME] Jannat Kaif [DATE] [PERSON_NAME] [PERSON_NAME] [PE…" at bounding box center [242, 434] width 106 height 26
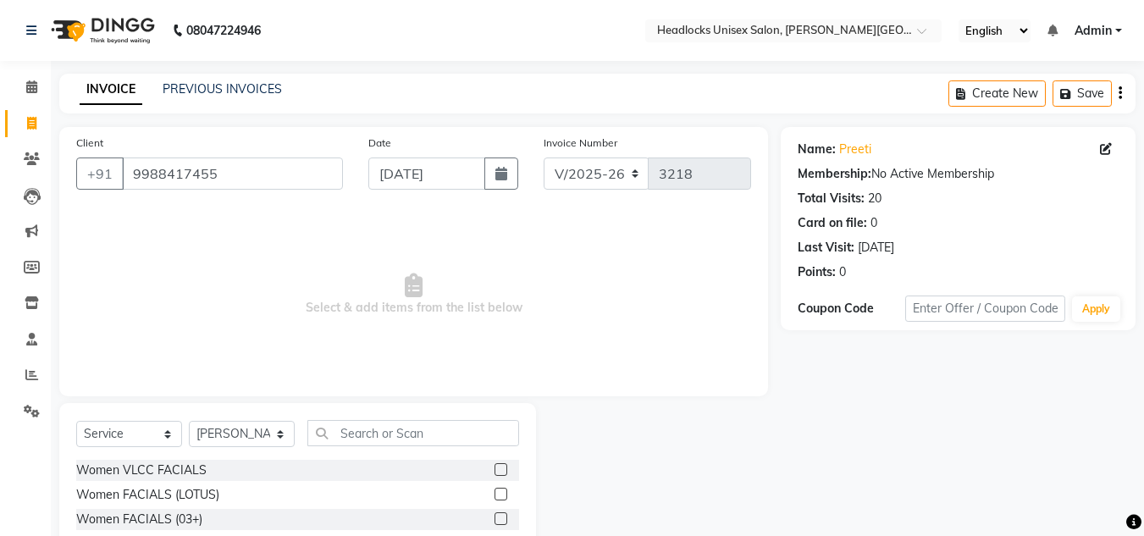
click at [619, 362] on span "Select & add items from the list below" at bounding box center [413, 294] width 675 height 169
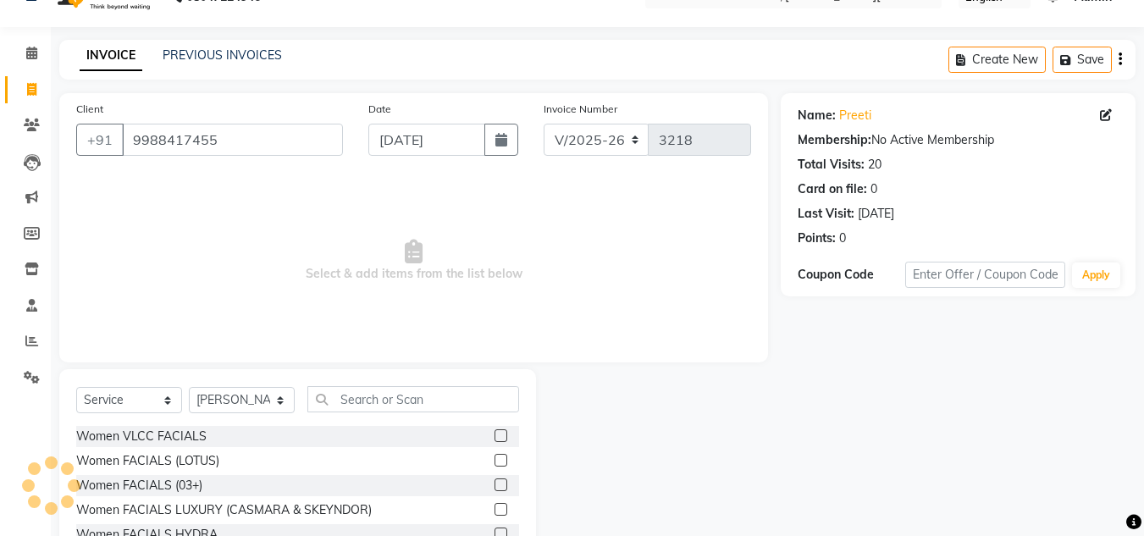
scroll to position [142, 0]
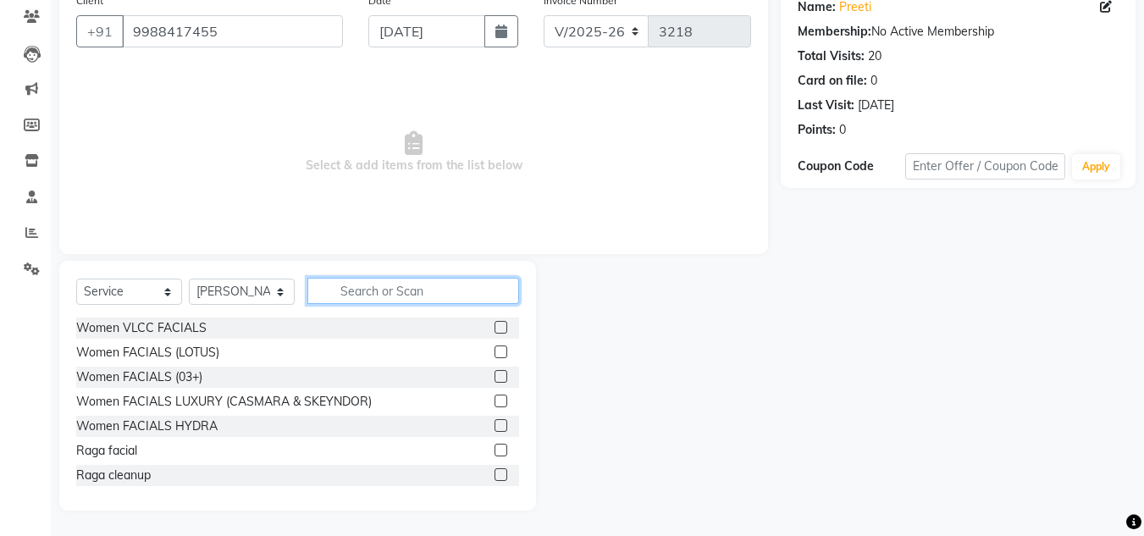
click at [368, 290] on input "text" at bounding box center [413, 291] width 212 height 26
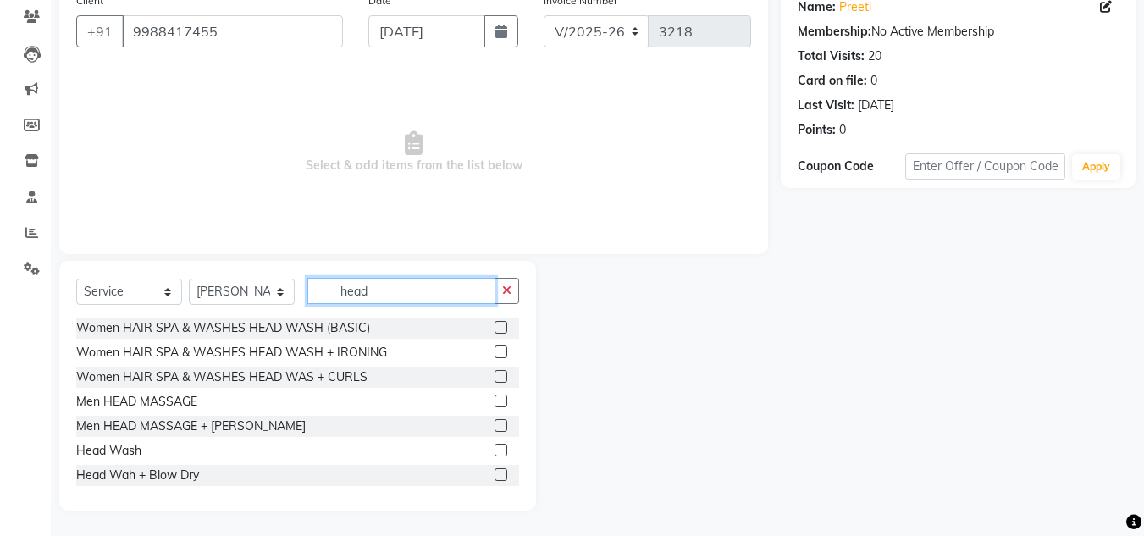
type input "head"
click at [495, 451] on label at bounding box center [501, 450] width 13 height 13
click at [495, 451] on input "checkbox" at bounding box center [500, 450] width 11 height 11
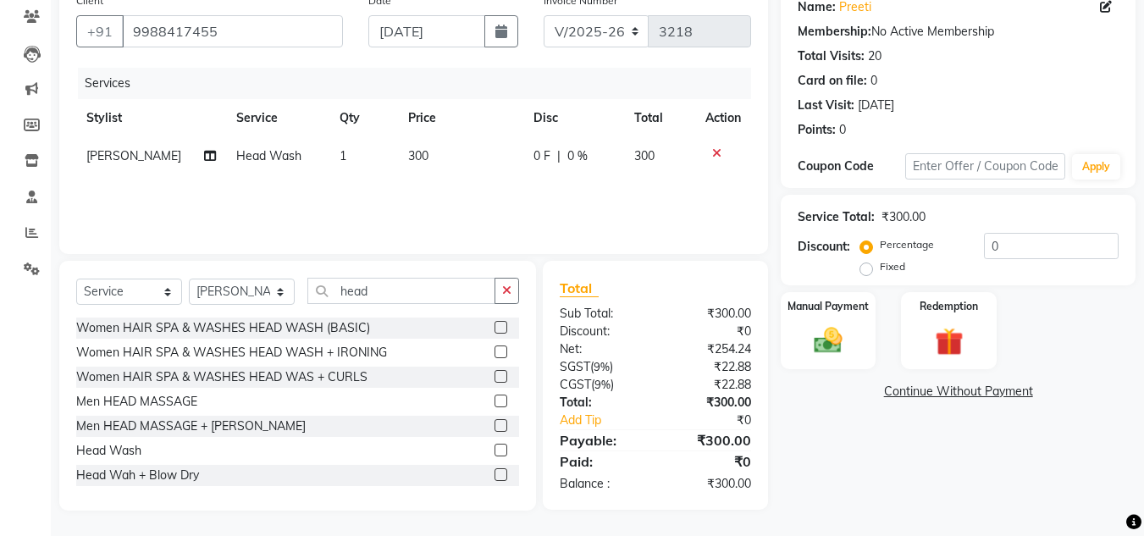
click at [495, 451] on label at bounding box center [501, 450] width 13 height 13
click at [495, 451] on input "checkbox" at bounding box center [500, 450] width 11 height 11
checkbox input "false"
click at [118, 152] on span "[PERSON_NAME]" at bounding box center [133, 155] width 95 height 15
select select "84322"
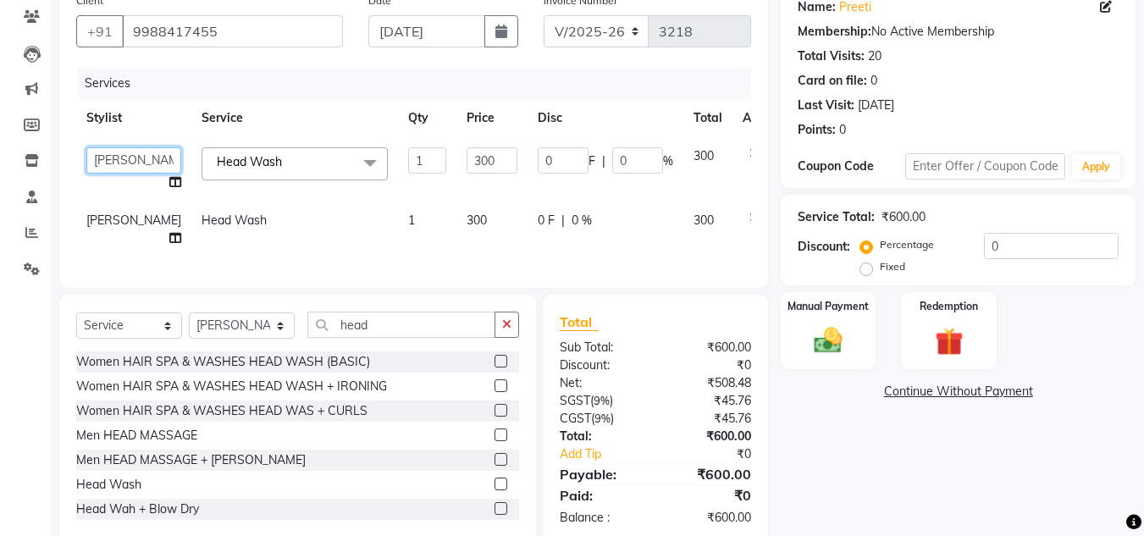
click at [116, 163] on select "[PERSON_NAME] Jannat Kaif [PERSON_NAME] [PERSON_NAME] Pinky [PERSON_NAME] [PERS…" at bounding box center [133, 160] width 95 height 26
select select "53614"
click at [678, 356] on div "₹600.00" at bounding box center [709, 348] width 108 height 18
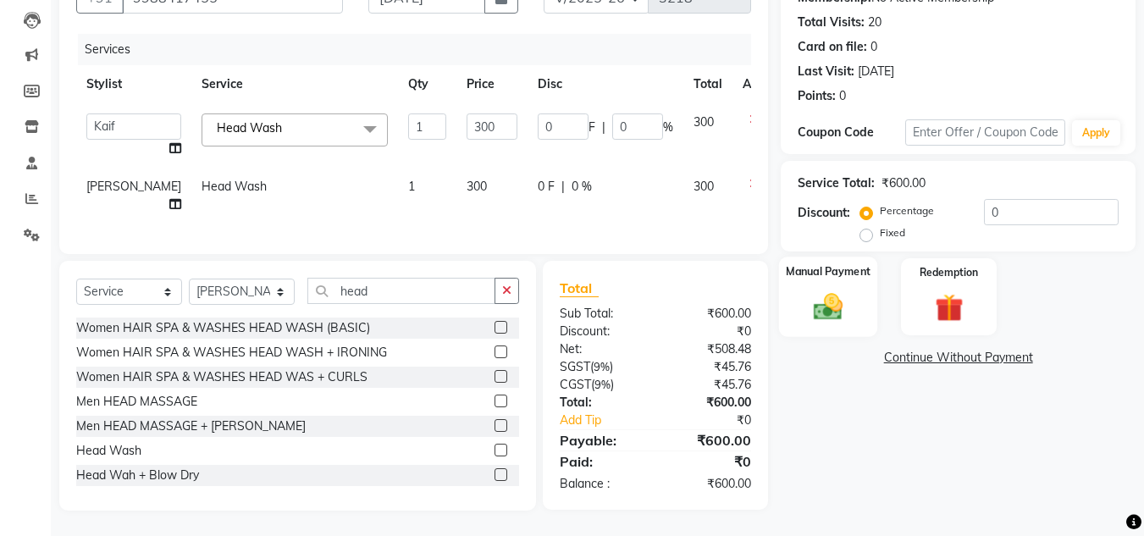
click at [826, 284] on div "Manual Payment" at bounding box center [828, 297] width 99 height 80
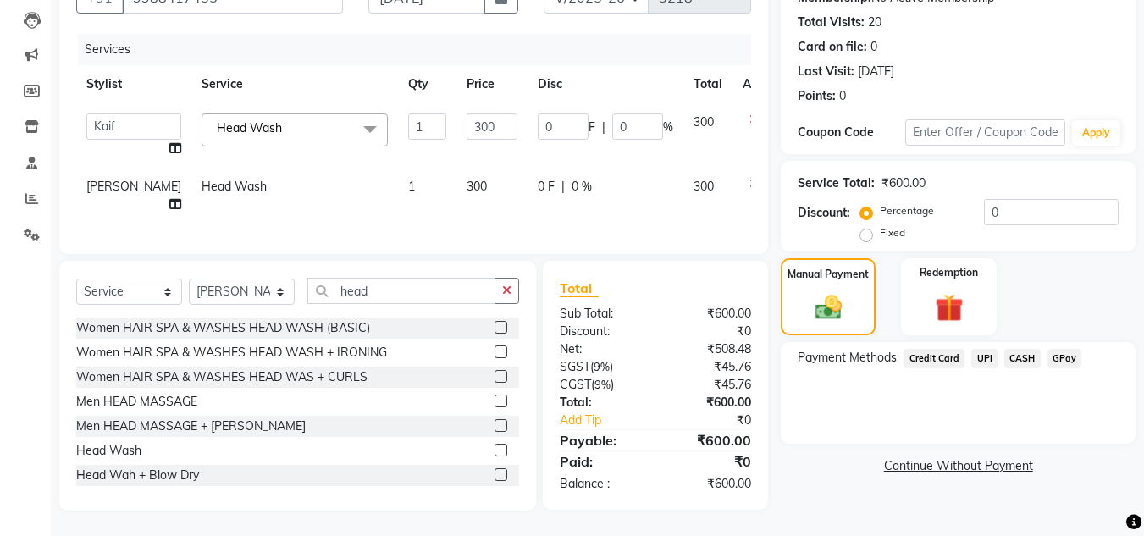
click at [1030, 354] on span "CASH" at bounding box center [1022, 358] width 36 height 19
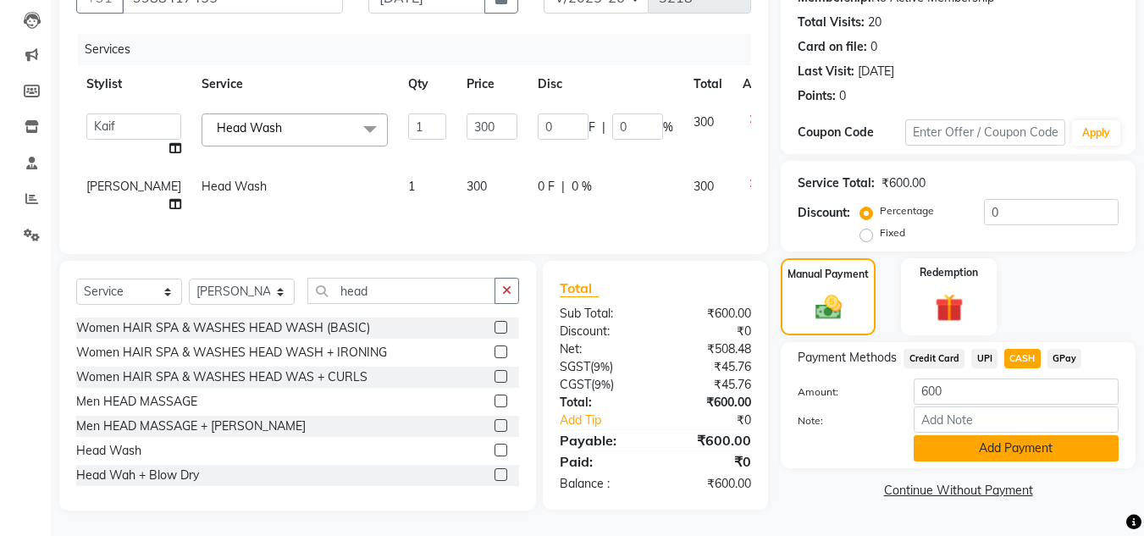
click at [1003, 444] on button "Add Payment" at bounding box center [1016, 448] width 205 height 26
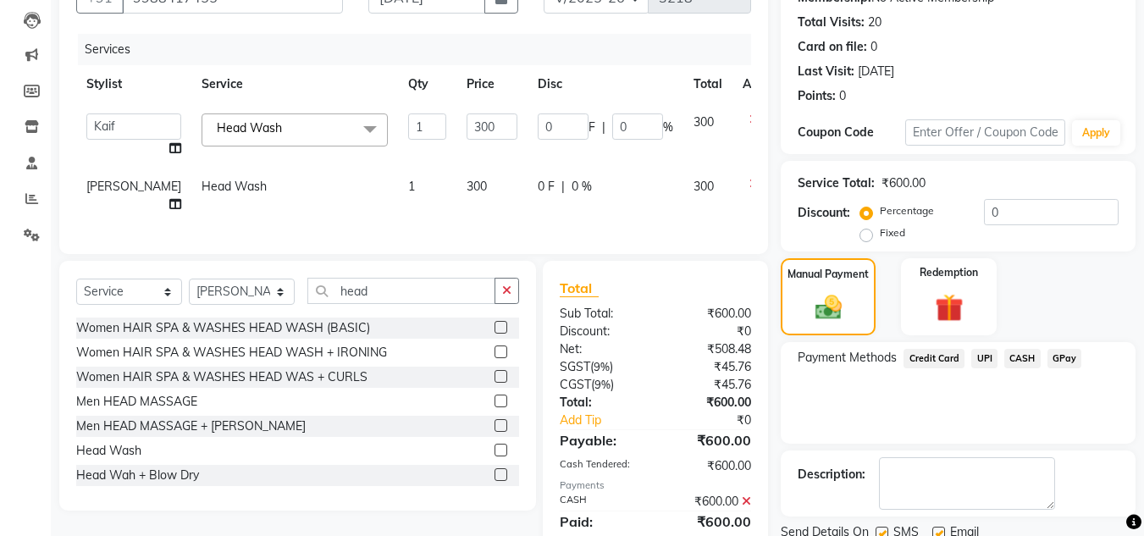
click at [985, 422] on div "Payment Methods Credit Card UPI CASH GPay" at bounding box center [958, 393] width 355 height 102
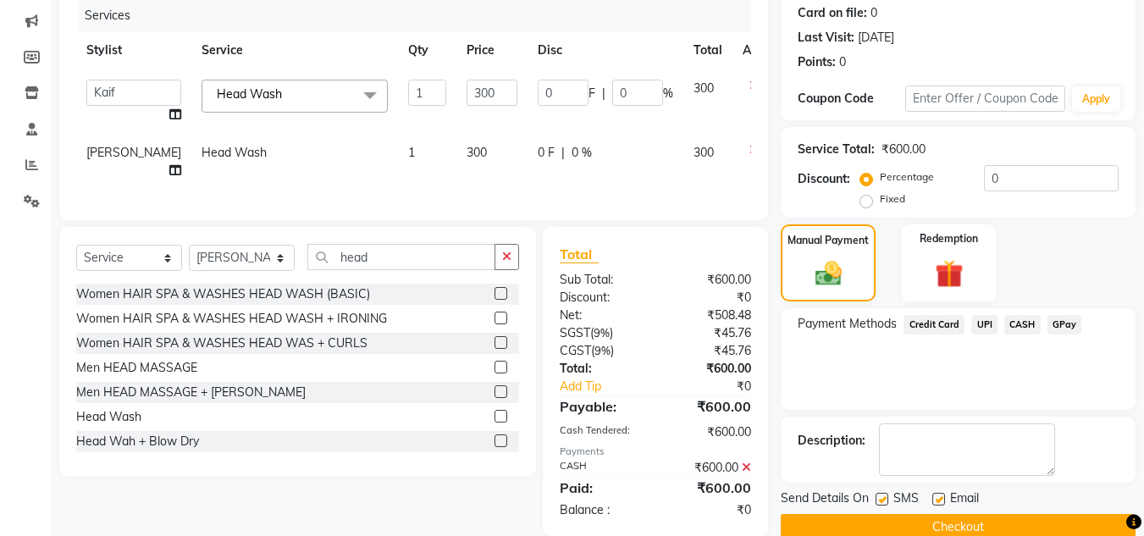
scroll to position [248, 0]
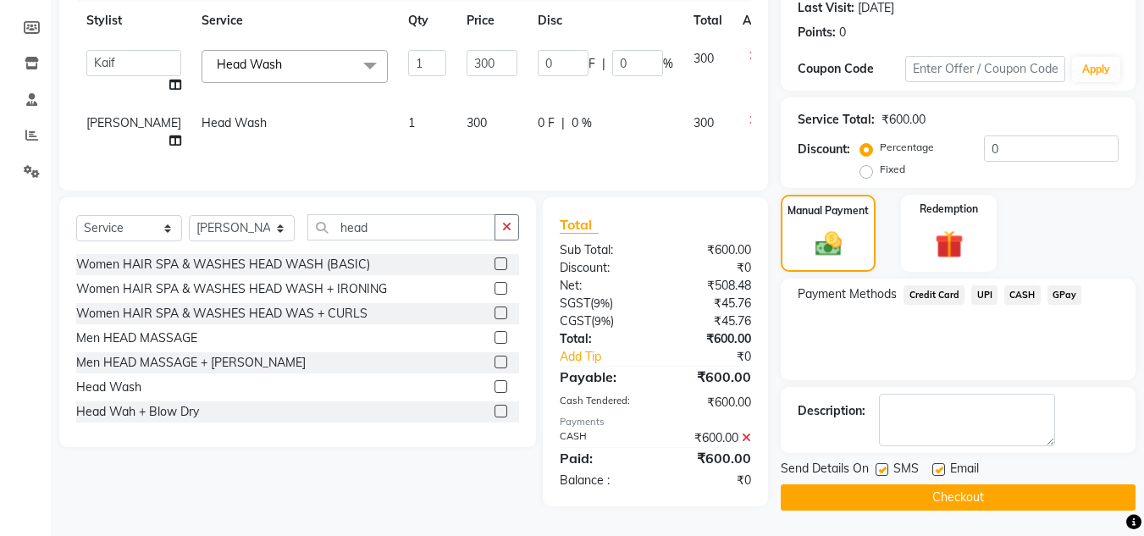
click at [972, 484] on button "Checkout" at bounding box center [958, 497] width 355 height 26
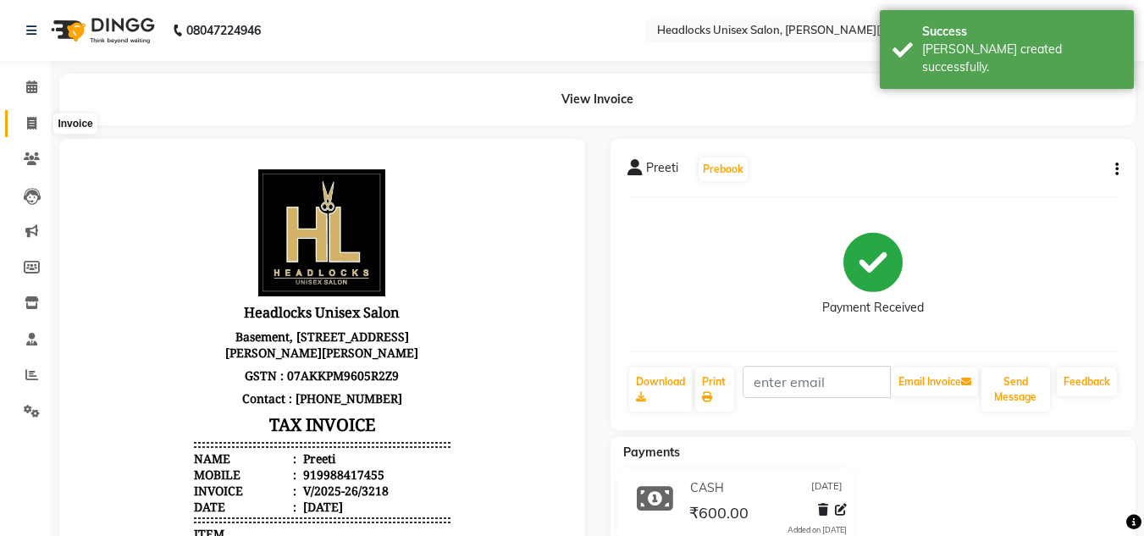
click at [32, 126] on icon at bounding box center [31, 123] width 9 height 13
select select "service"
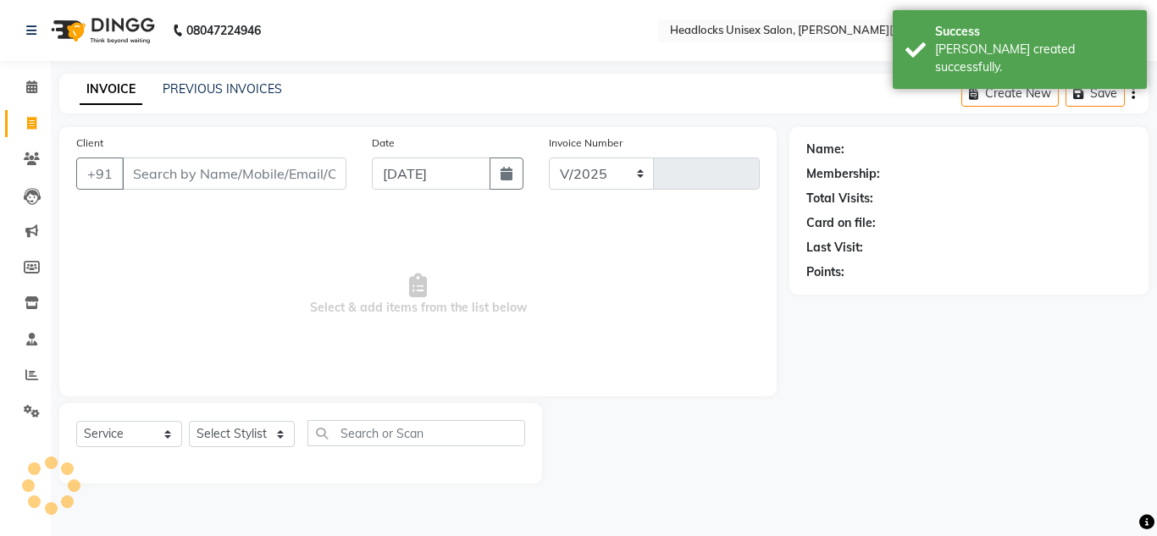
select select "6850"
type input "3219"
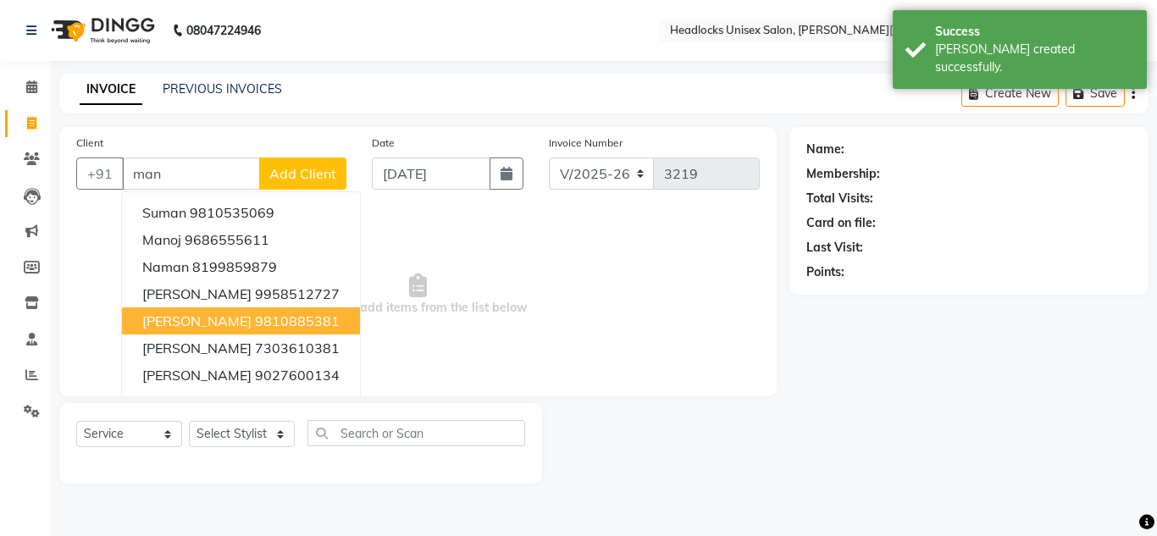
click at [205, 312] on span "[PERSON_NAME]" at bounding box center [196, 320] width 109 height 17
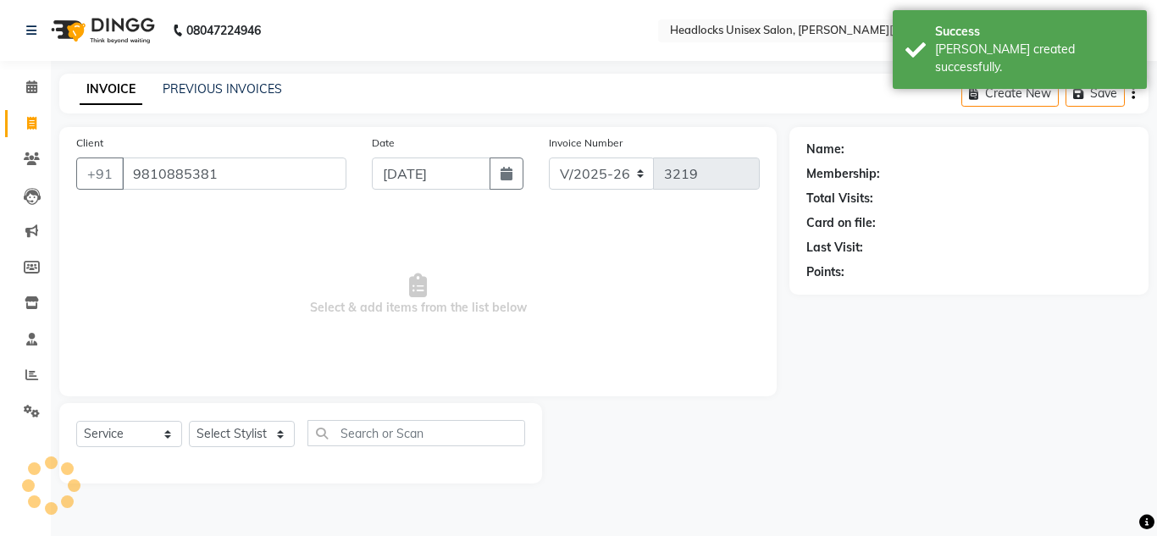
type input "9810885381"
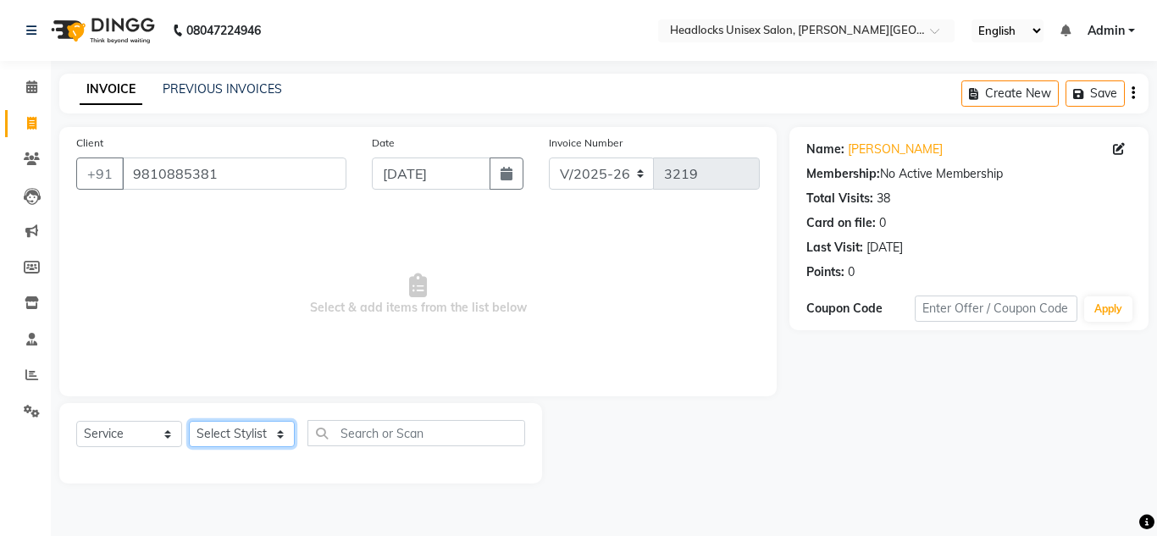
click at [232, 432] on select "Select Stylist [PERSON_NAME] Jannat Kaif [DATE] [PERSON_NAME] [PERSON_NAME] [PE…" at bounding box center [242, 434] width 106 height 26
select select "53625"
click at [189, 421] on select "Select Stylist [PERSON_NAME] Jannat Kaif [DATE] [PERSON_NAME] [PERSON_NAME] [PE…" at bounding box center [242, 434] width 106 height 26
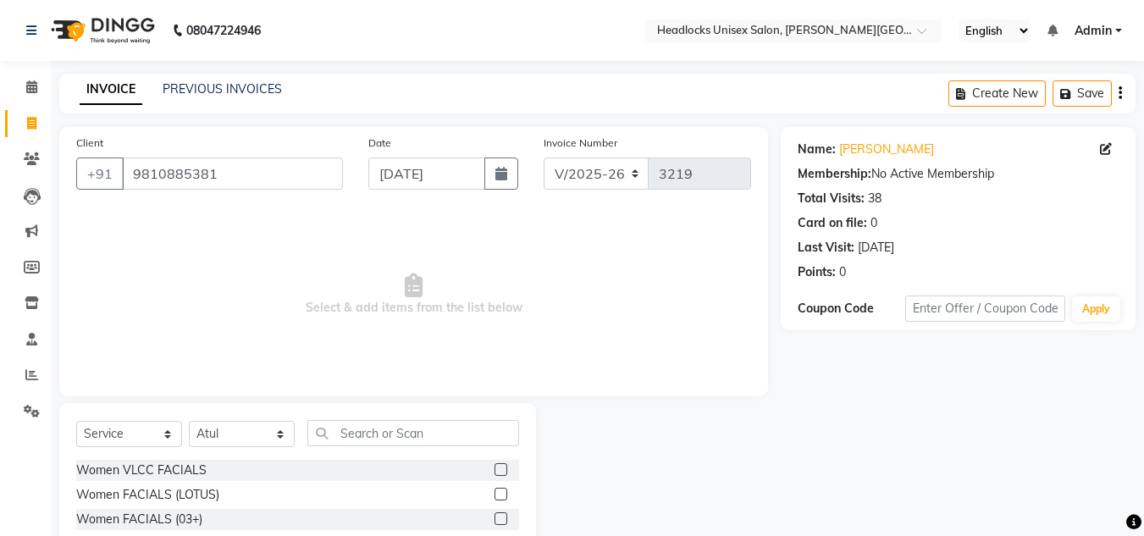
click at [682, 342] on span "Select & add items from the list below" at bounding box center [413, 294] width 675 height 169
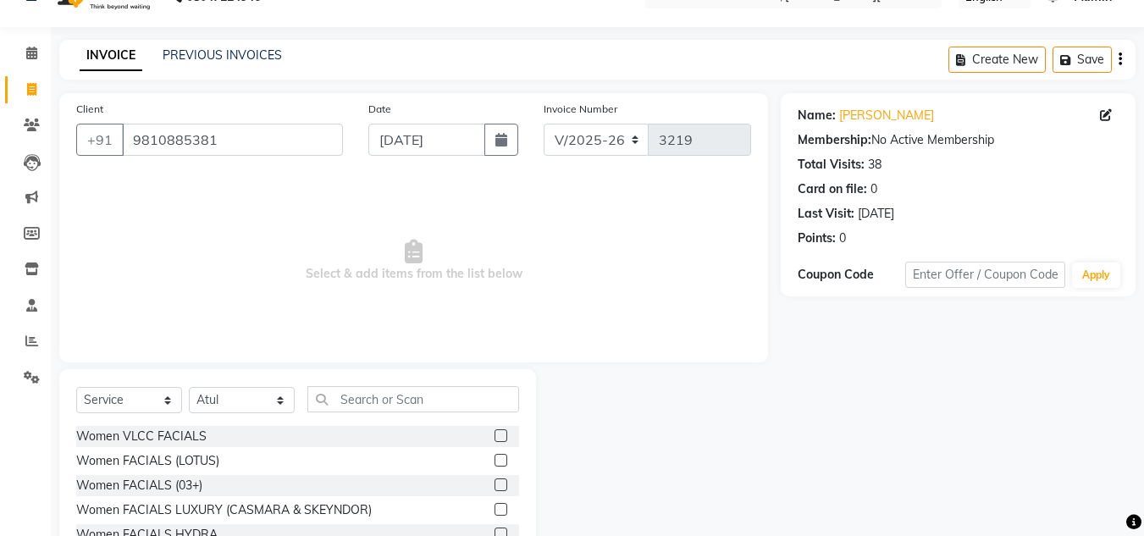
scroll to position [142, 0]
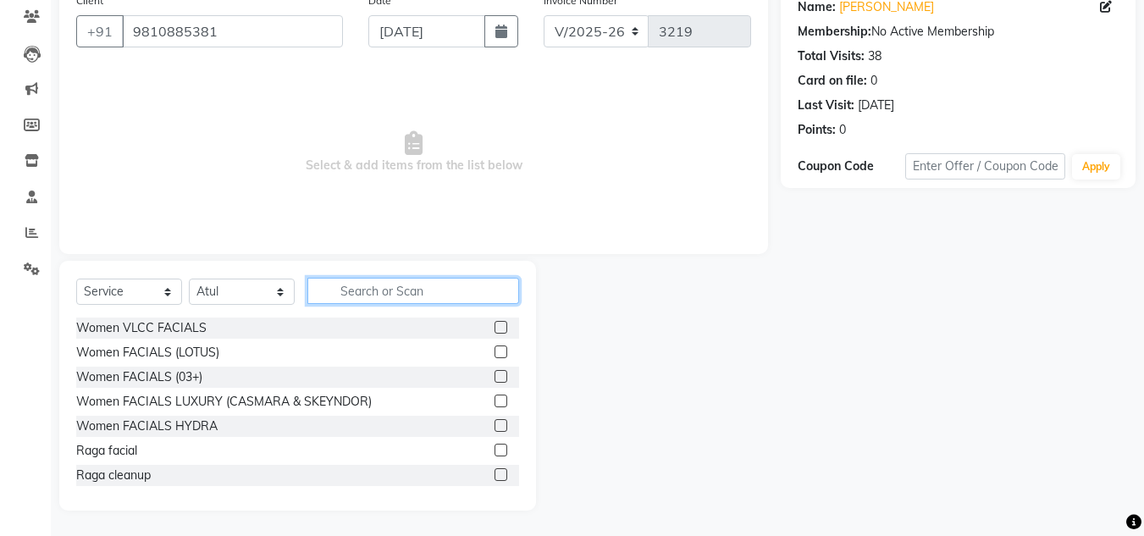
click at [423, 291] on input "text" at bounding box center [413, 291] width 212 height 26
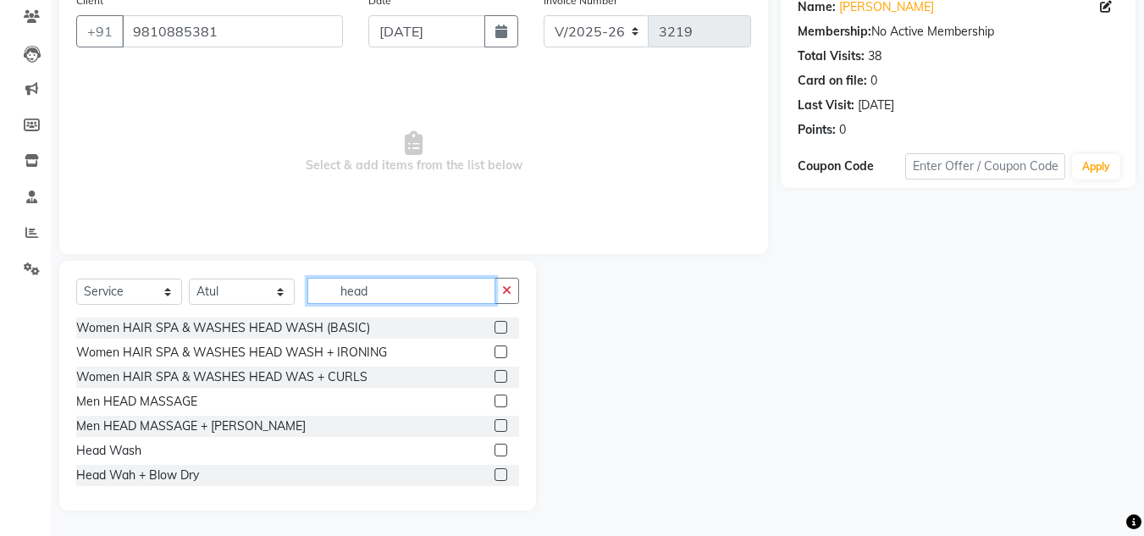
type input "head"
click at [495, 328] on label at bounding box center [501, 327] width 13 height 13
click at [495, 328] on input "checkbox" at bounding box center [500, 328] width 11 height 11
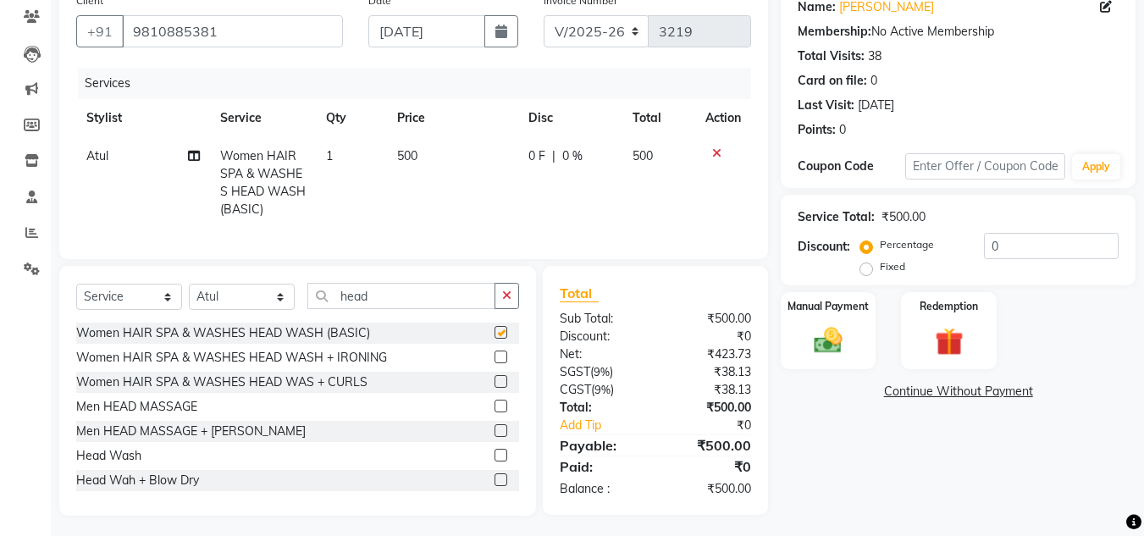
checkbox input "false"
click at [495, 462] on label at bounding box center [501, 455] width 13 height 13
click at [495, 462] on input "checkbox" at bounding box center [500, 455] width 11 height 11
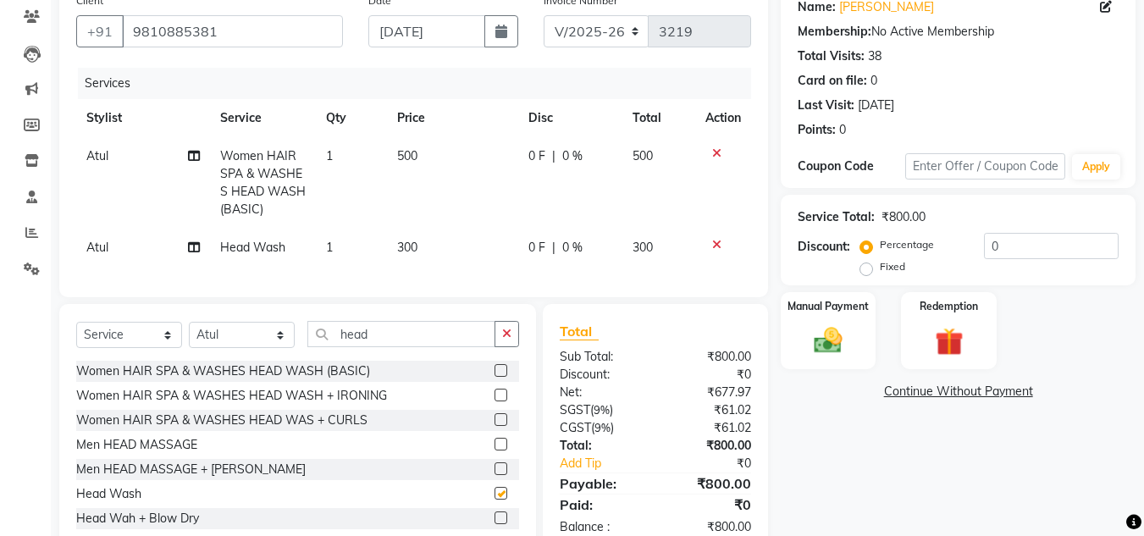
checkbox input "false"
click at [254, 345] on select "Select Stylist [PERSON_NAME] Jannat Kaif [DATE] [PERSON_NAME] [PERSON_NAME] [PE…" at bounding box center [242, 335] width 106 height 26
select select "53615"
click at [189, 334] on select "Select Stylist [PERSON_NAME] Jannat Kaif [DATE] [PERSON_NAME] [PERSON_NAME] [PE…" at bounding box center [242, 335] width 106 height 26
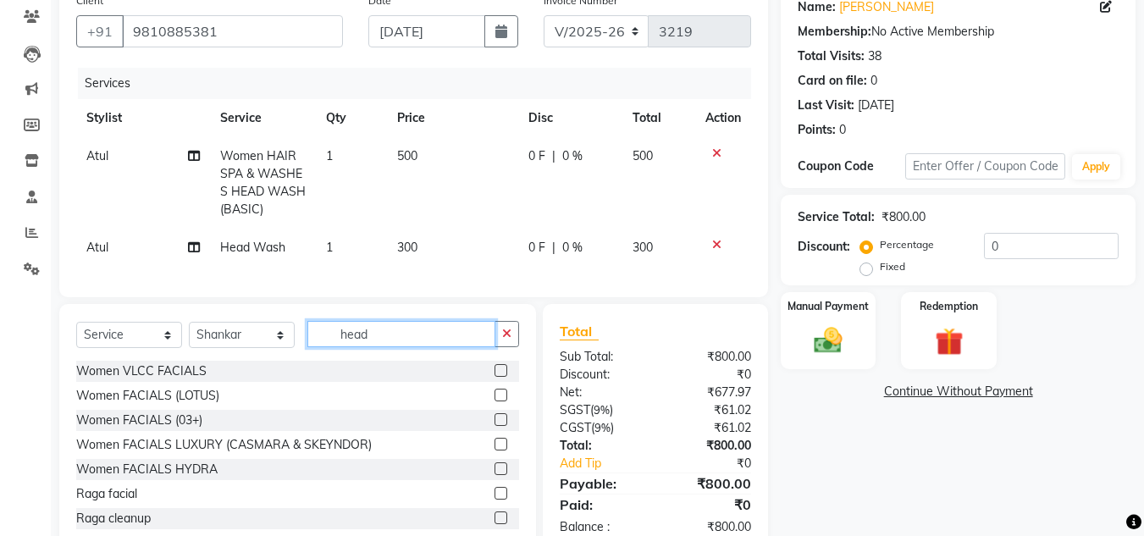
click at [384, 347] on input "head" at bounding box center [401, 334] width 188 height 26
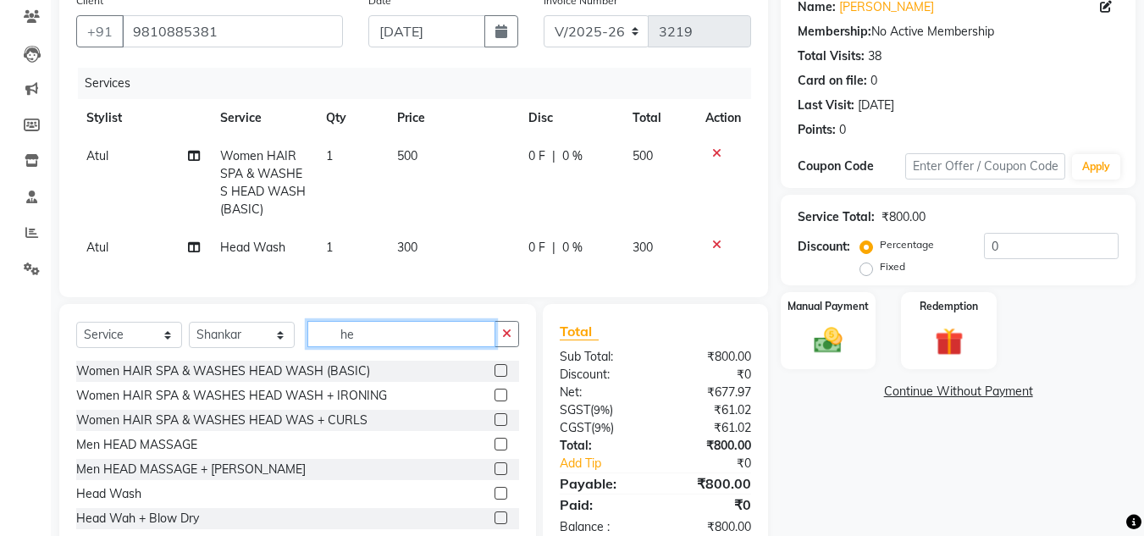
type input "h"
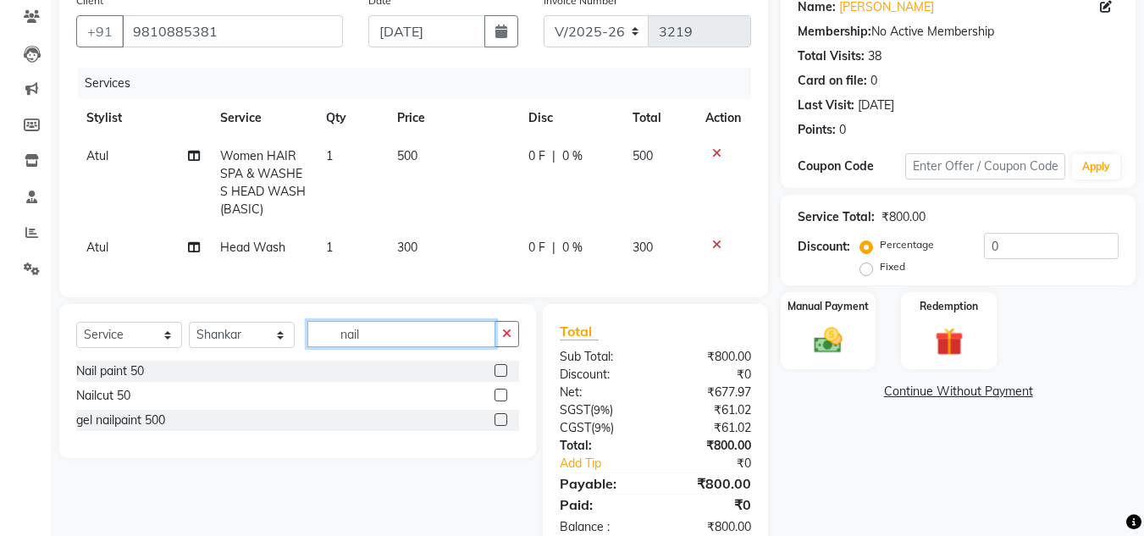
type input "nail"
click at [496, 377] on label at bounding box center [501, 370] width 13 height 13
click at [496, 377] on input "checkbox" at bounding box center [500, 371] width 11 height 11
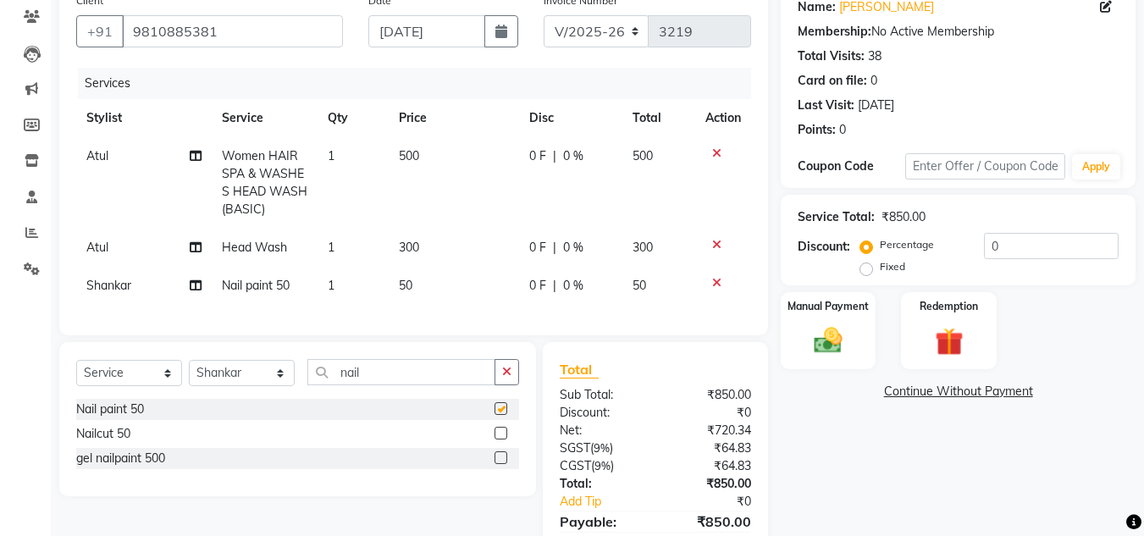
checkbox input "false"
click at [434, 277] on td "50" at bounding box center [454, 286] width 130 height 38
select select "53615"
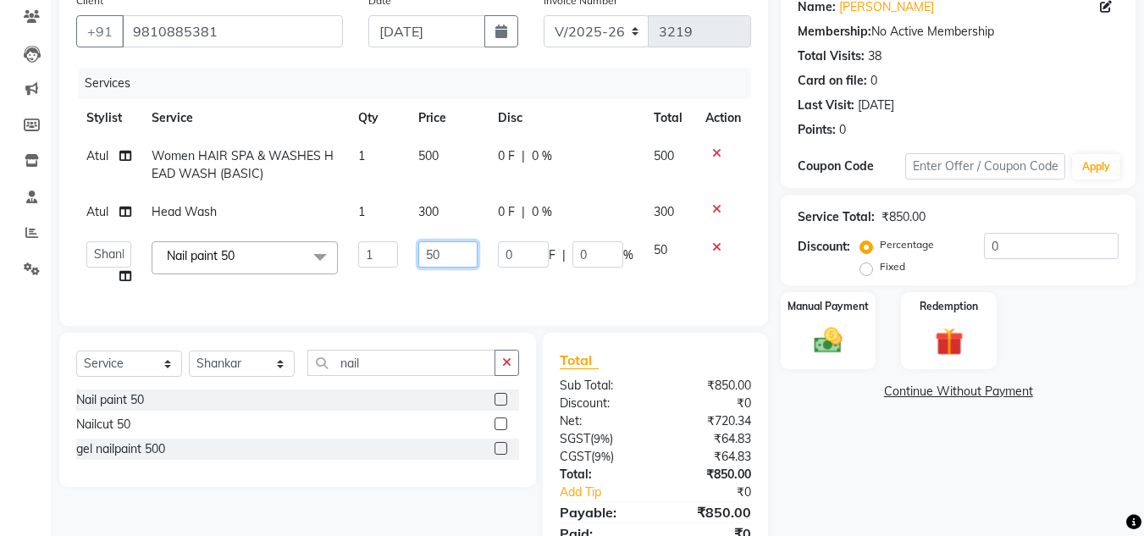
click at [449, 257] on input "50" at bounding box center [447, 254] width 58 height 26
type input "5"
type input "100"
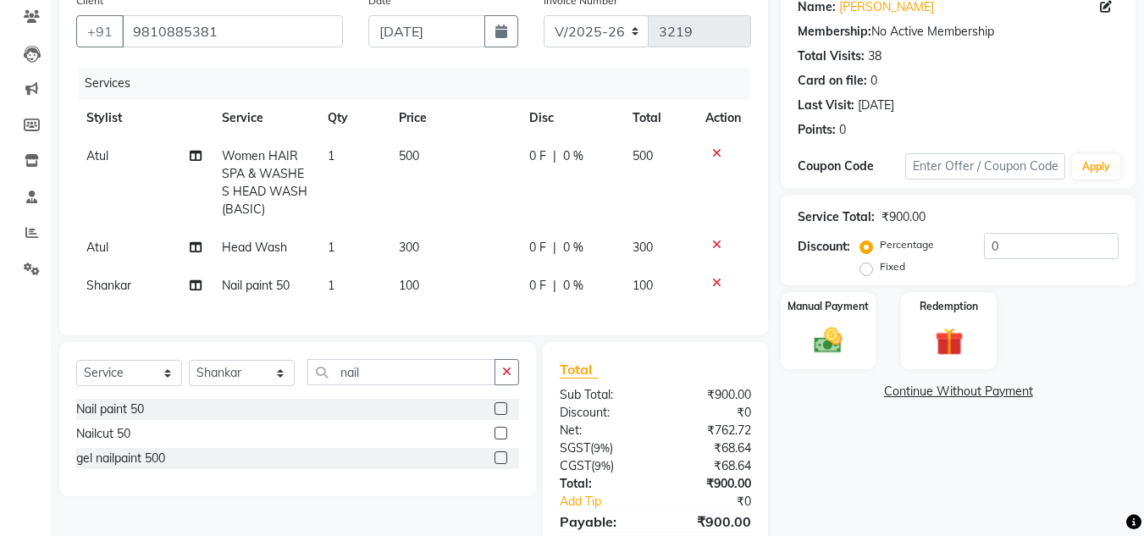
click at [387, 207] on tbody "Atul Women HAIR SPA & WASHES HEAD WASH (BASIC) 1 500 0 F | 0 % 500 Atul Head Wa…" at bounding box center [413, 221] width 675 height 168
click at [196, 154] on icon at bounding box center [196, 156] width 12 height 12
select select "53625"
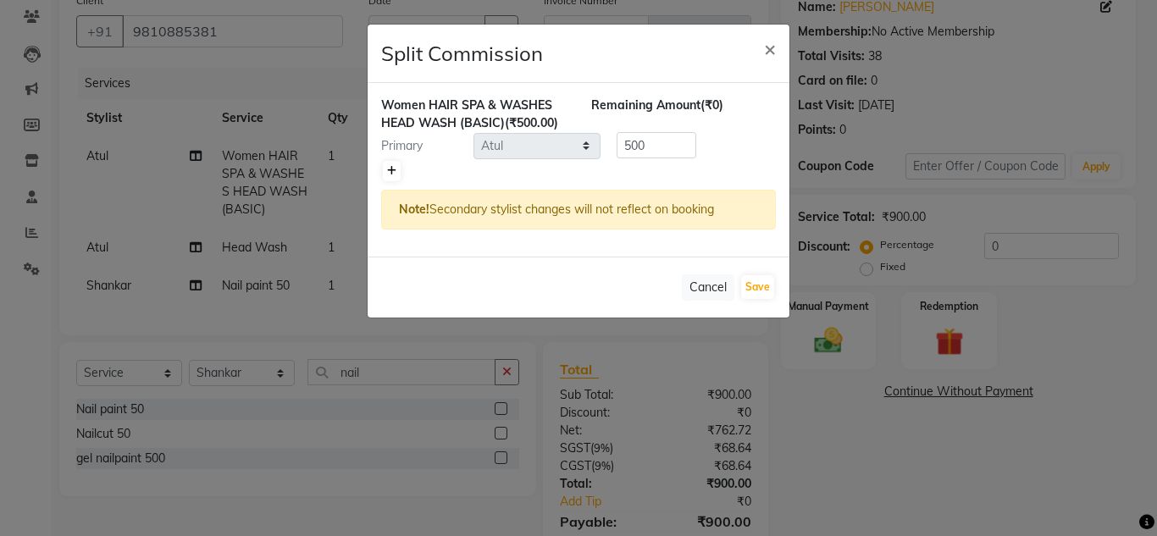
click at [391, 170] on icon at bounding box center [391, 171] width 9 height 10
type input "250"
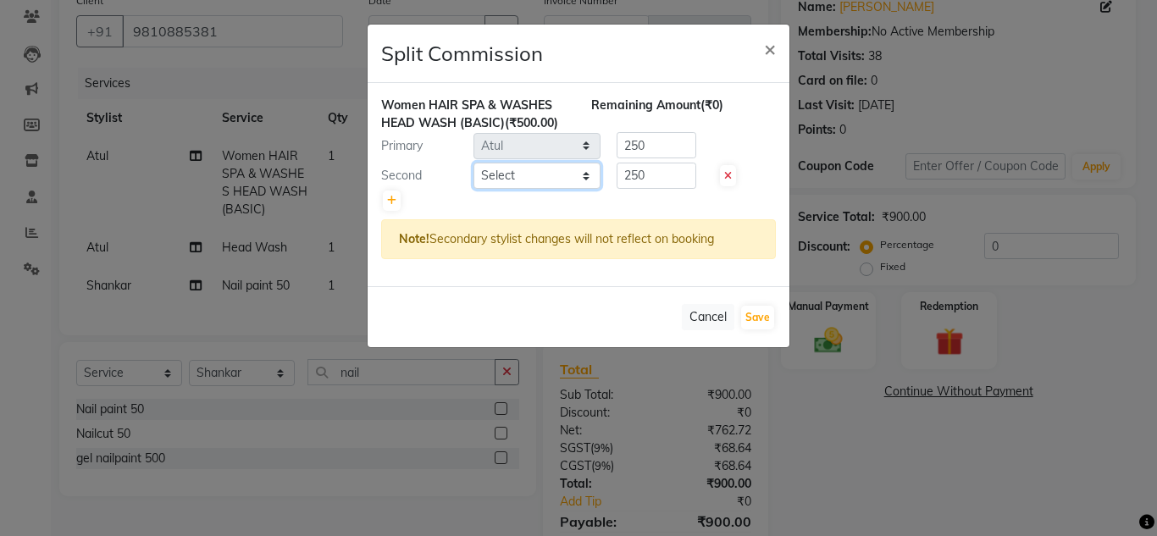
click at [554, 177] on select "Select [PERSON_NAME] Jannat Kaif [DATE] [PERSON_NAME] Pinky [PERSON_NAME] [PERS…" at bounding box center [536, 176] width 127 height 26
select select "53615"
click at [473, 163] on select "Select [PERSON_NAME] Jannat Kaif [DATE] [PERSON_NAME] Pinky [PERSON_NAME] [PERS…" at bounding box center [536, 176] width 127 height 26
click at [660, 182] on input "250" at bounding box center [656, 176] width 80 height 26
type input "2"
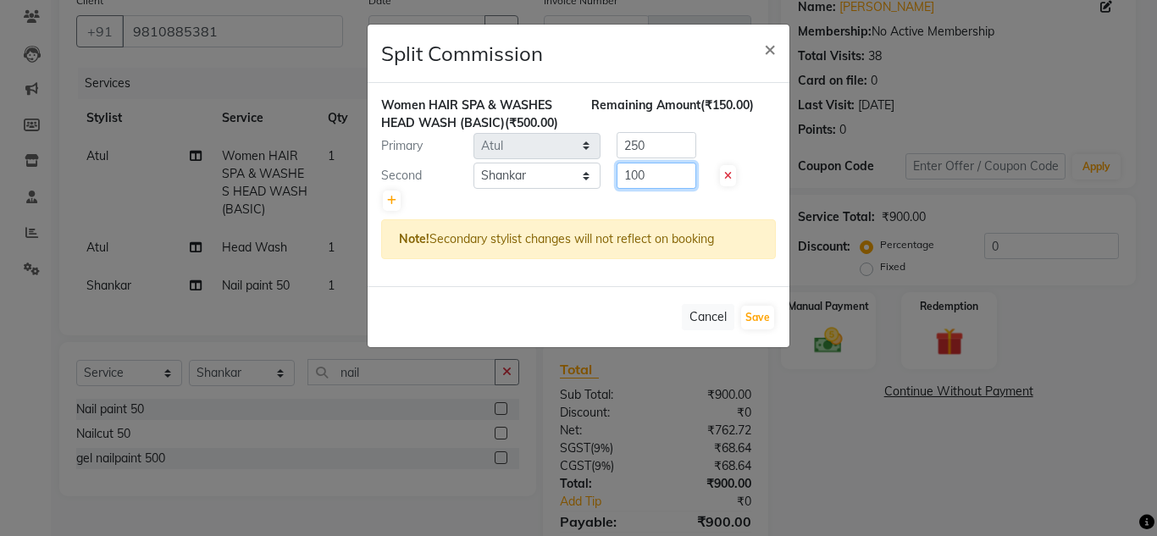
type input "100"
click at [655, 146] on input "250" at bounding box center [656, 145] width 80 height 26
type input "2"
type input "400"
click at [752, 313] on button "Save" at bounding box center [757, 318] width 33 height 24
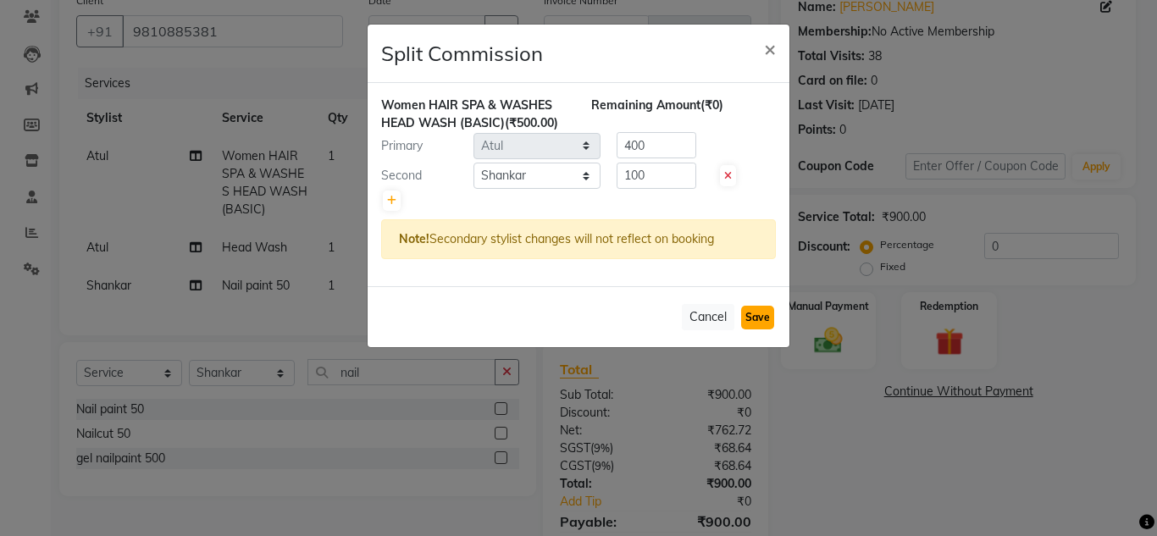
select select "Select"
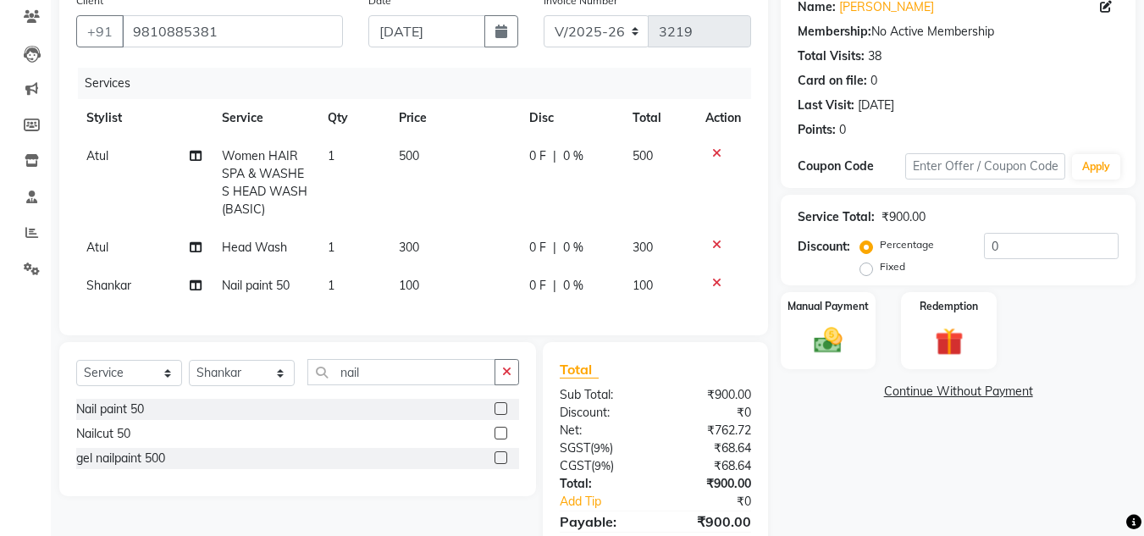
click at [108, 246] on span "Atul" at bounding box center [97, 247] width 22 height 15
select select "53625"
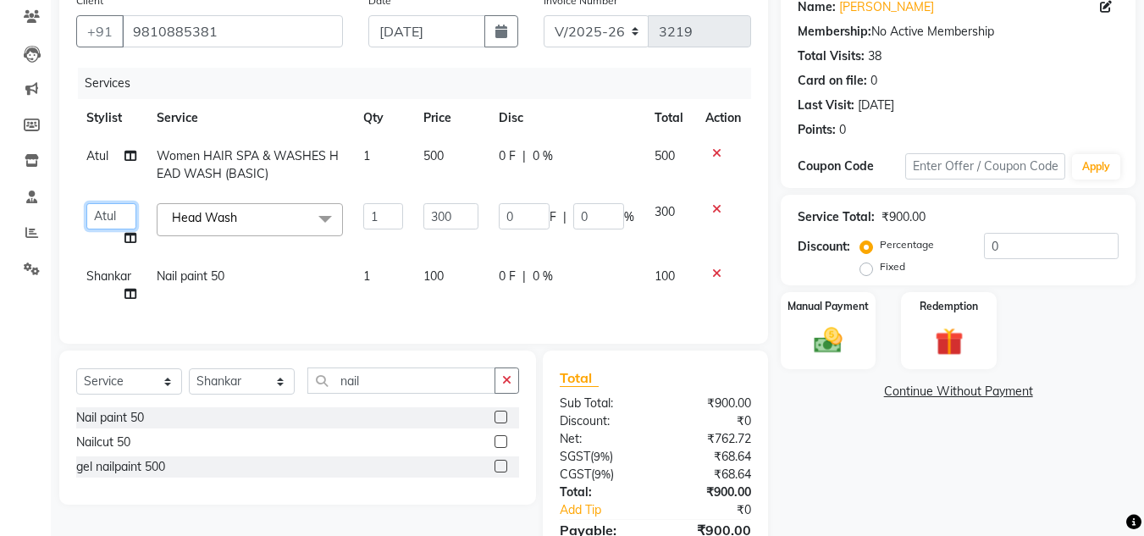
click at [107, 218] on select "[PERSON_NAME] Jannat Kaif [PERSON_NAME] [PERSON_NAME] Pinky [PERSON_NAME] [PERS…" at bounding box center [111, 216] width 50 height 26
select select "84322"
click at [858, 330] on div "Manual Payment" at bounding box center [828, 330] width 99 height 80
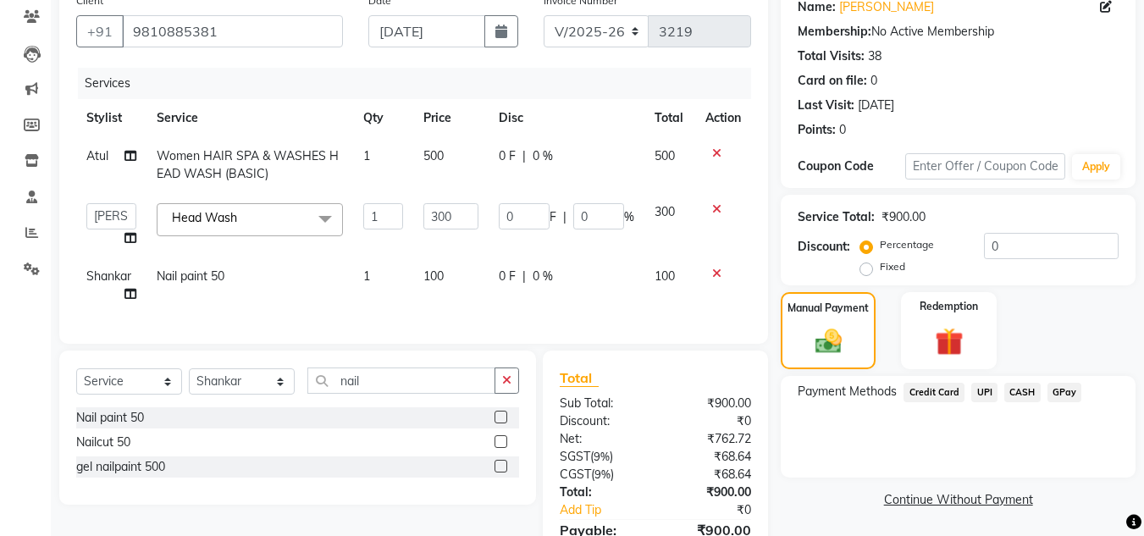
click at [1008, 392] on span "CASH" at bounding box center [1022, 392] width 36 height 19
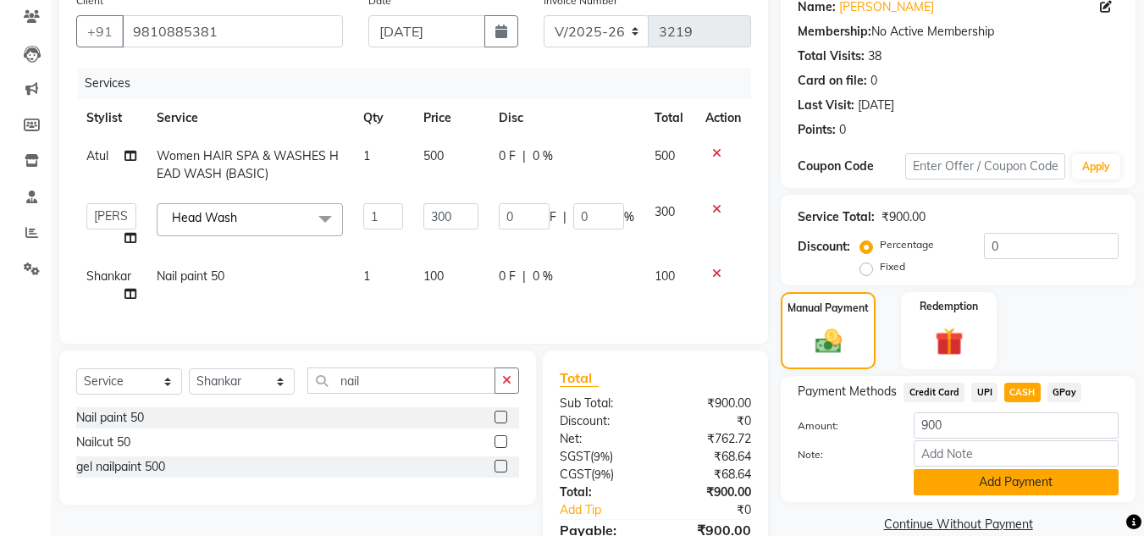
click at [998, 480] on button "Add Payment" at bounding box center [1016, 482] width 205 height 26
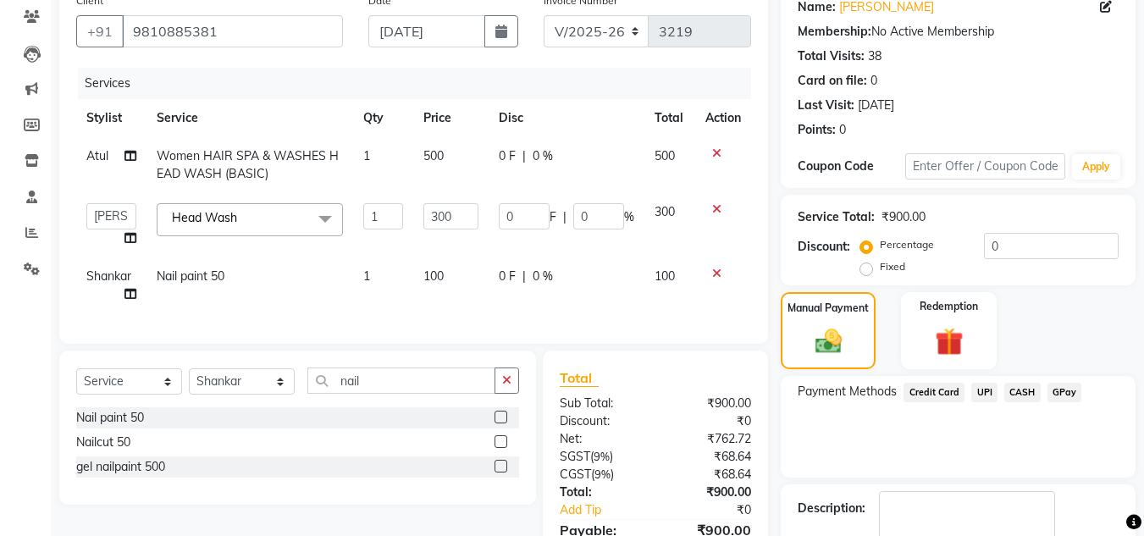
click at [965, 447] on div "Payment Methods Credit Card UPI CASH GPay" at bounding box center [958, 427] width 355 height 102
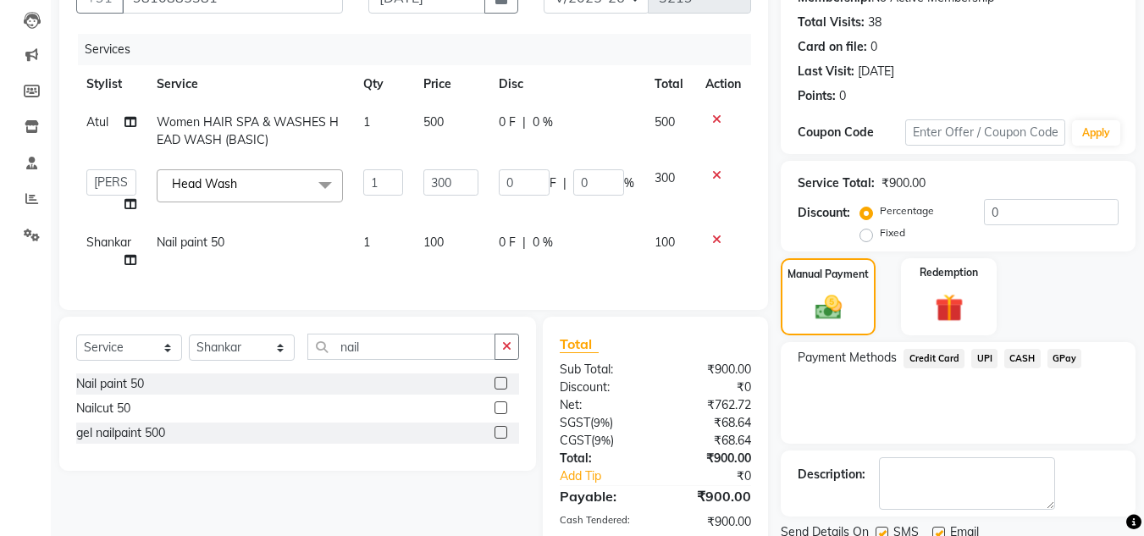
scroll to position [304, 0]
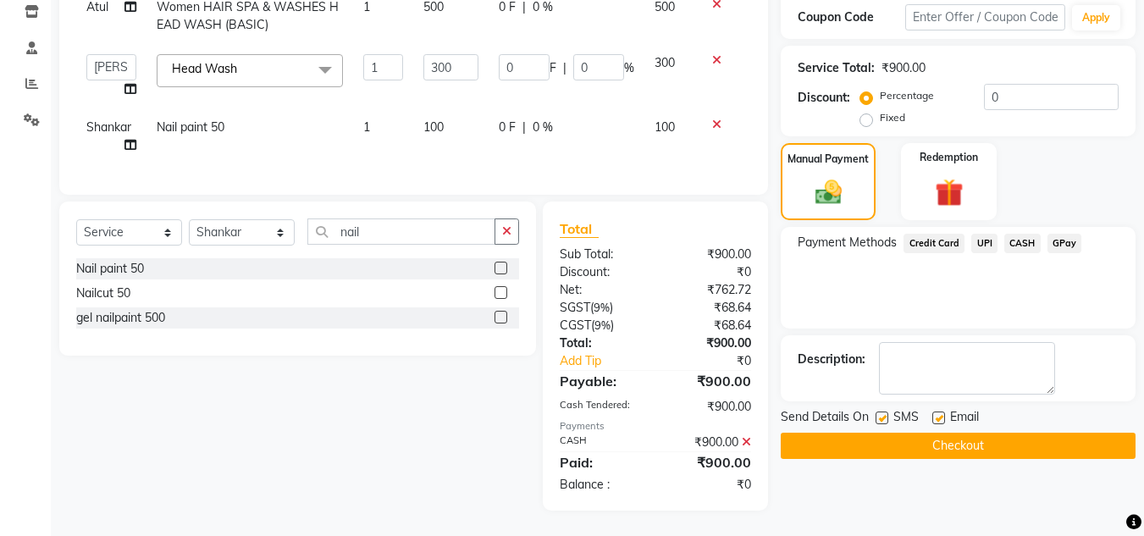
click at [964, 433] on button "Checkout" at bounding box center [958, 446] width 355 height 26
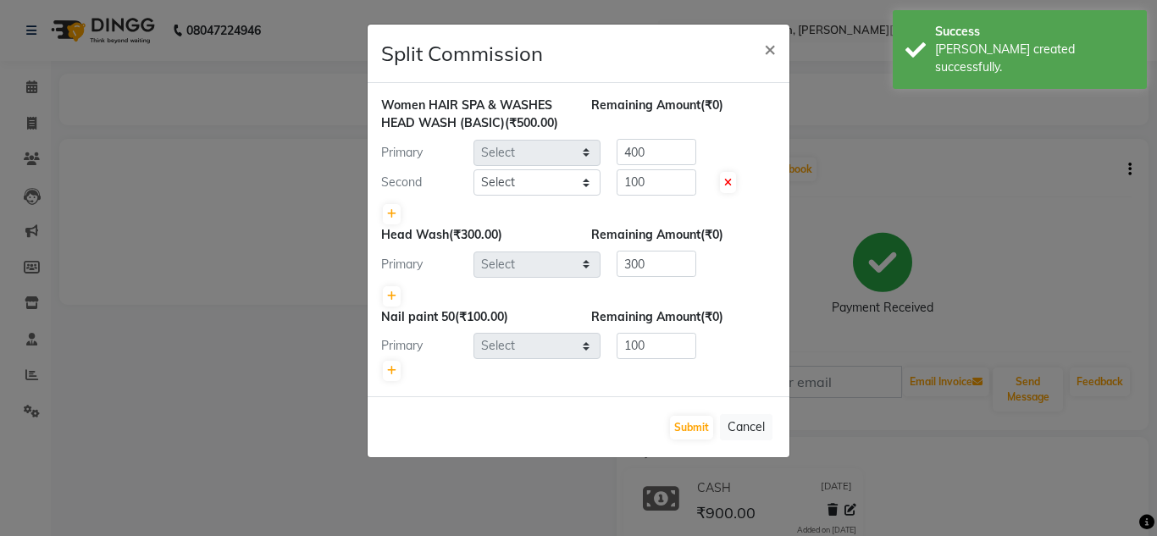
select select "53625"
select select "53615"
select select "84322"
select select "53615"
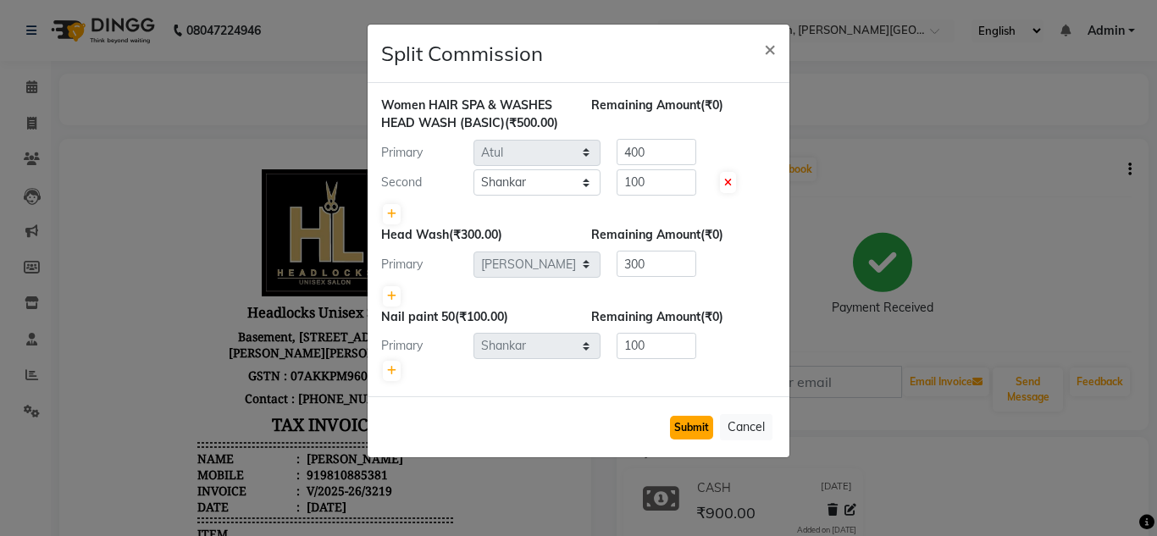
click at [698, 425] on button "Submit" at bounding box center [691, 428] width 43 height 24
